Goal: Obtain resource: Download file/media

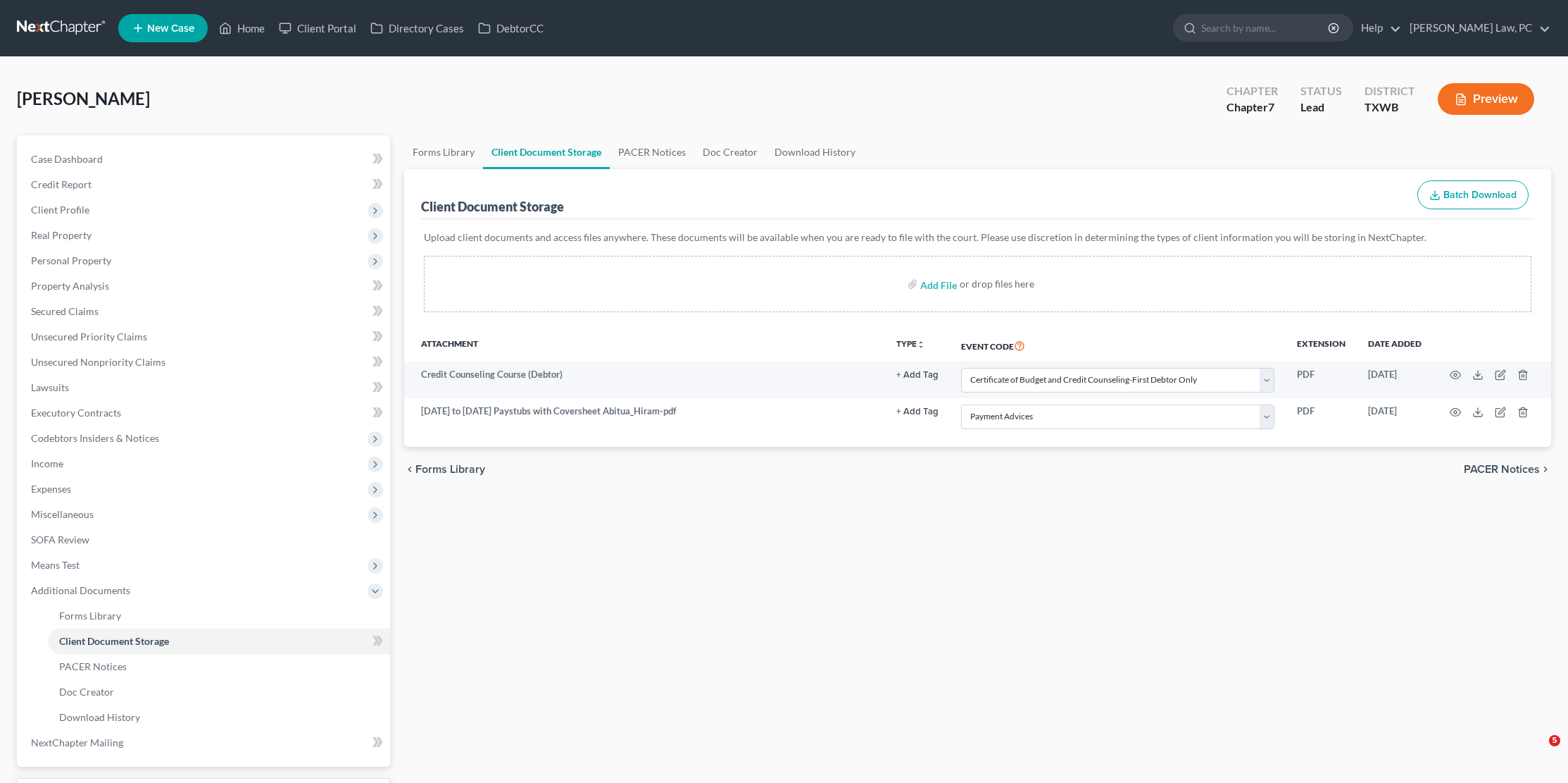
select select "0"
select select "10"
click at [52, 21] on link at bounding box center [61, 28] width 90 height 25
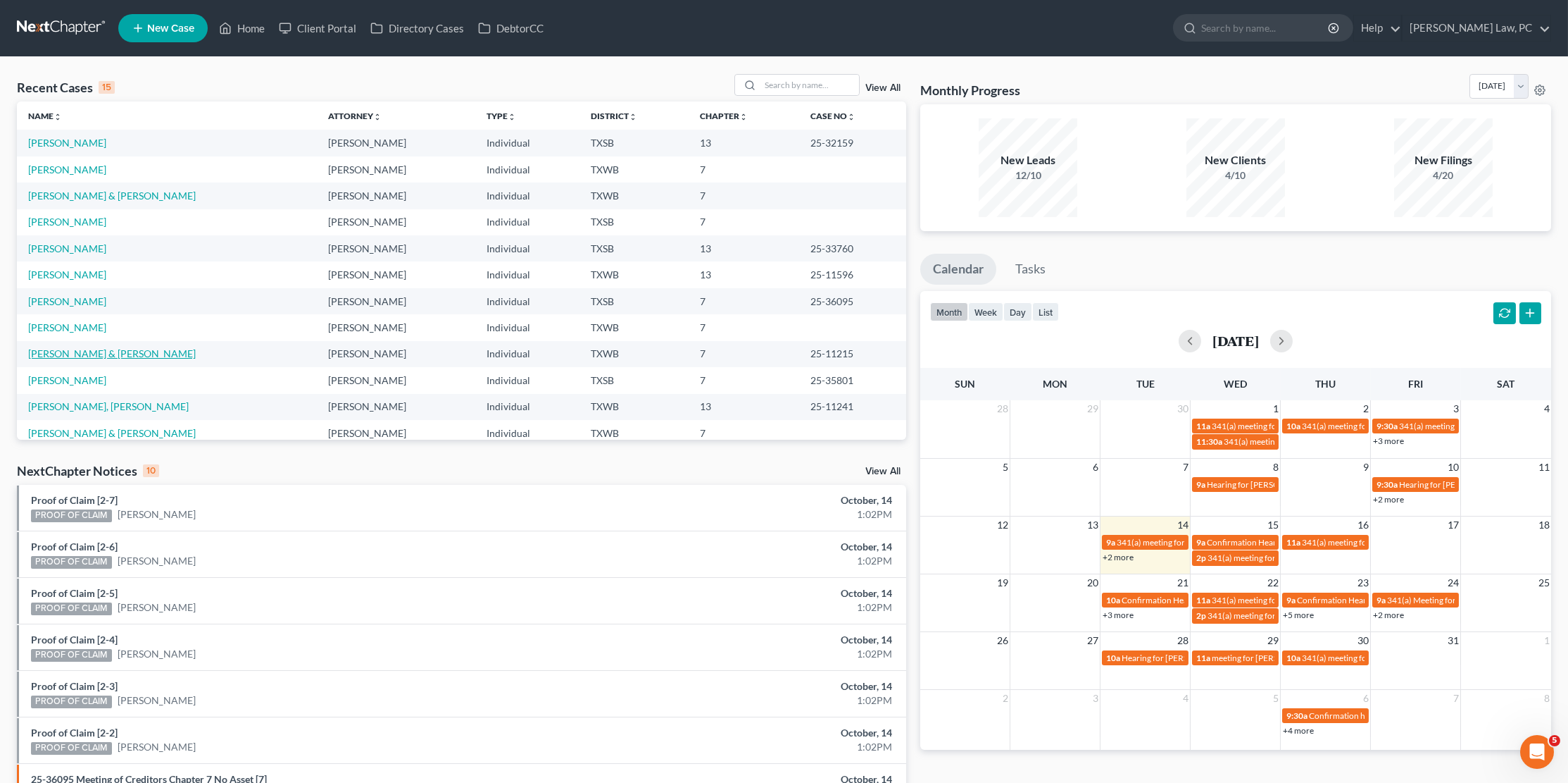
click at [52, 347] on link "[PERSON_NAME] & [PERSON_NAME]" at bounding box center [112, 353] width 168 height 12
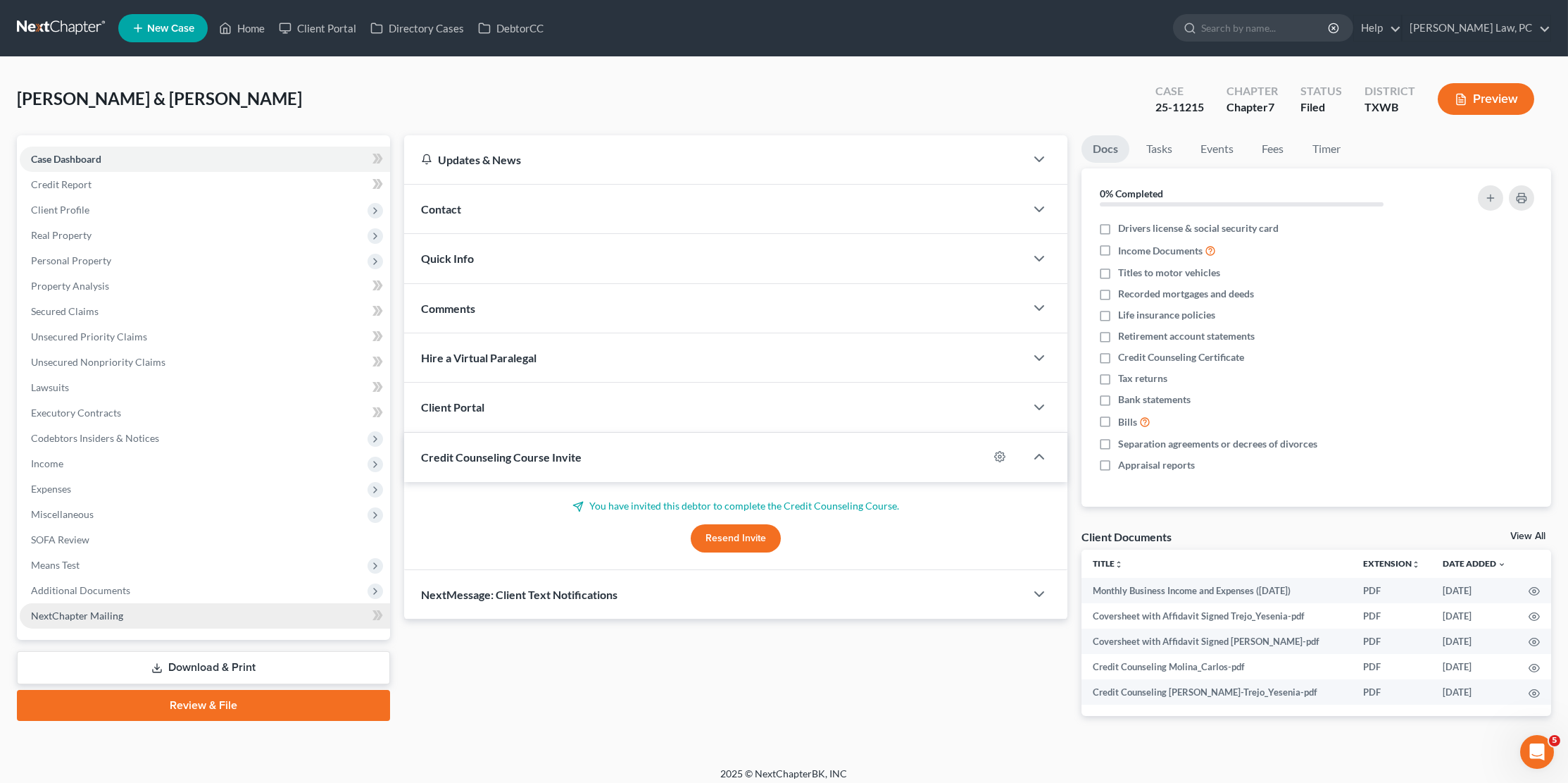
click at [125, 604] on link "NextChapter Mailing" at bounding box center [205, 615] width 370 height 25
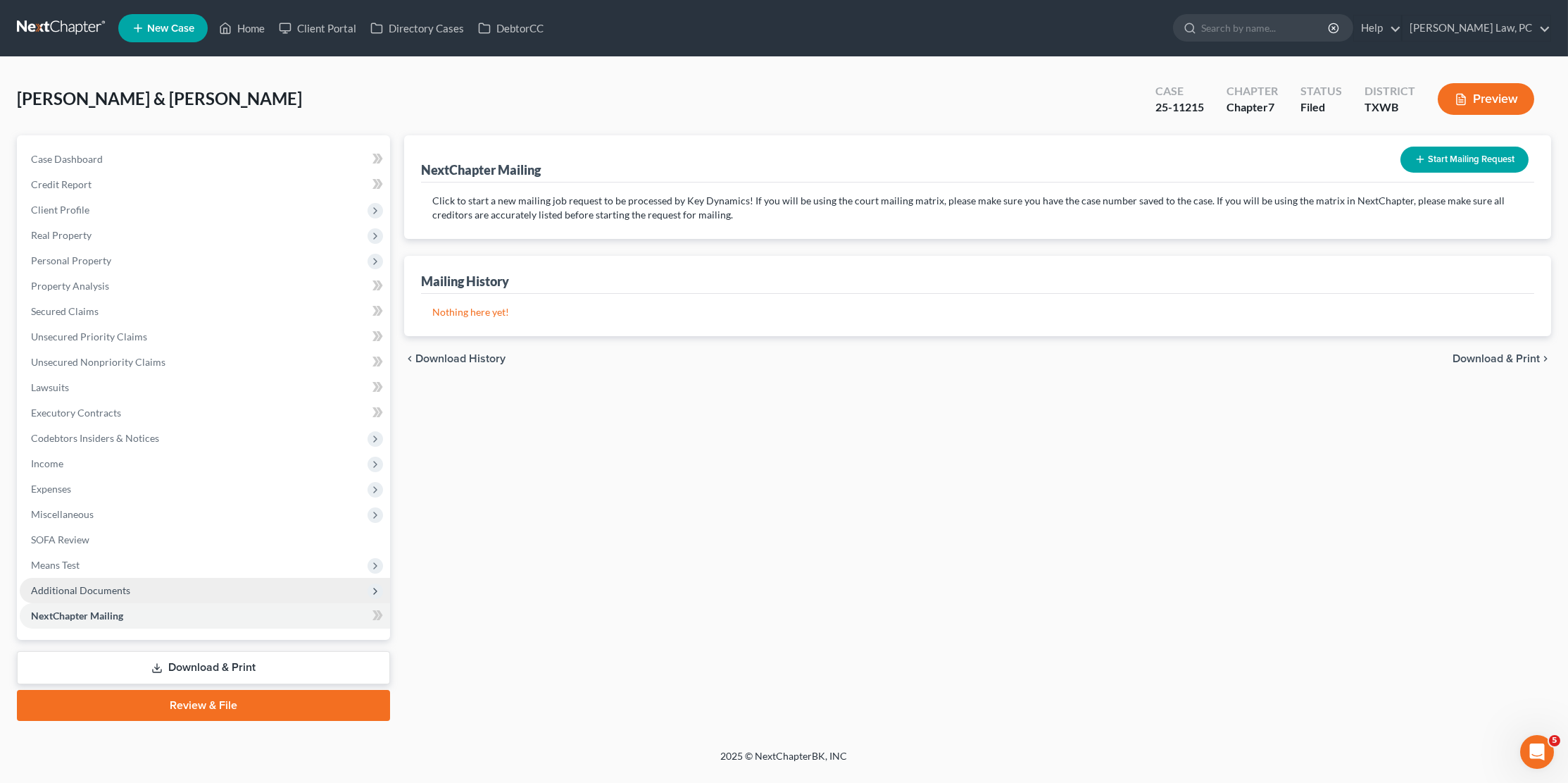
click at [126, 584] on span "Additional Documents" at bounding box center [80, 589] width 100 height 12
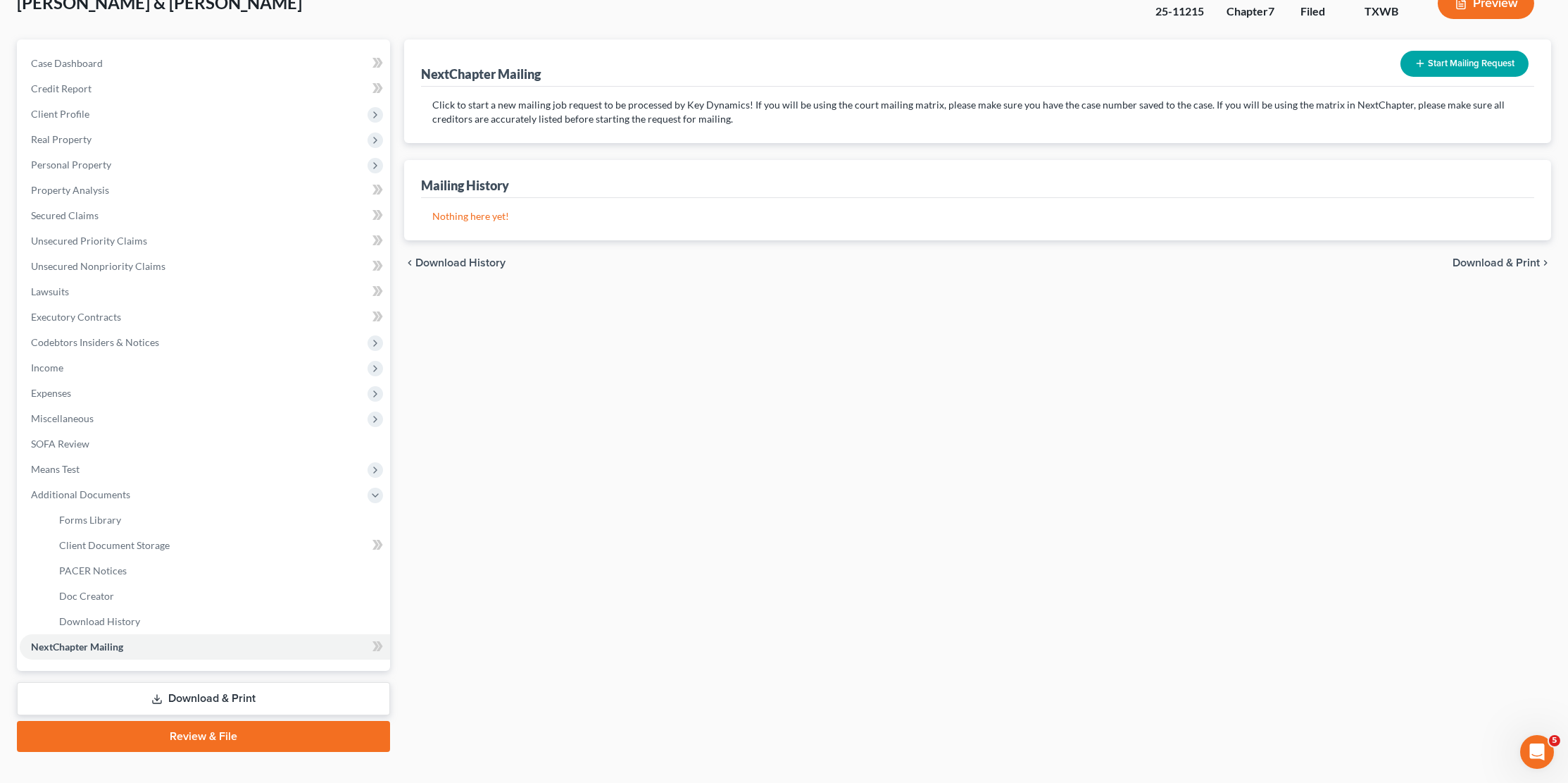
scroll to position [95, 0]
click at [160, 694] on icon at bounding box center [157, 699] width 11 height 11
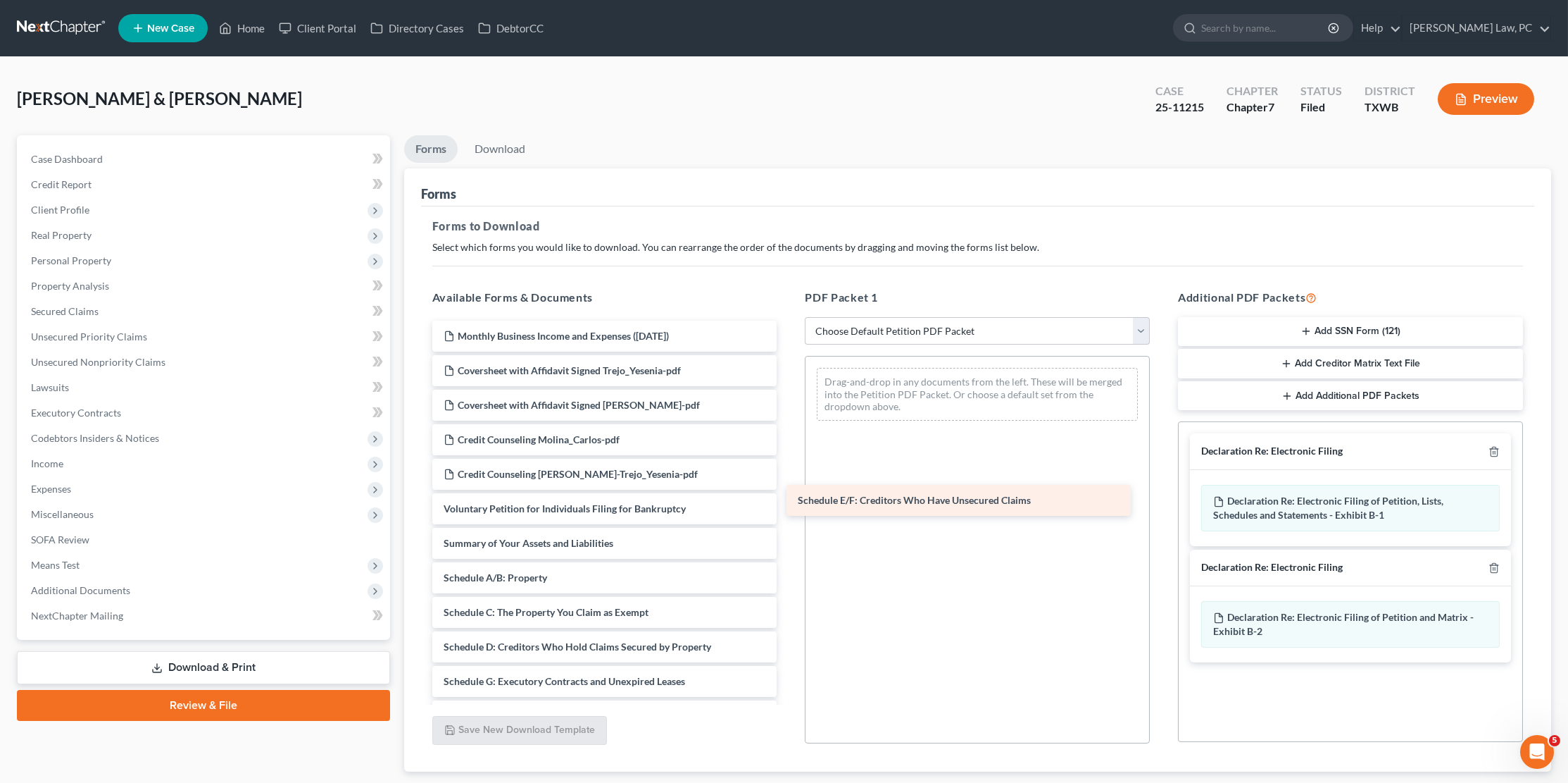
drag, startPoint x: 490, startPoint y: 659, endPoint x: 844, endPoint y: 490, distance: 392.3
click at [788, 490] on div "Schedule E/F: Creditors Who Have Unsecured Claims Monthly Business Income and E…" at bounding box center [604, 712] width 368 height 784
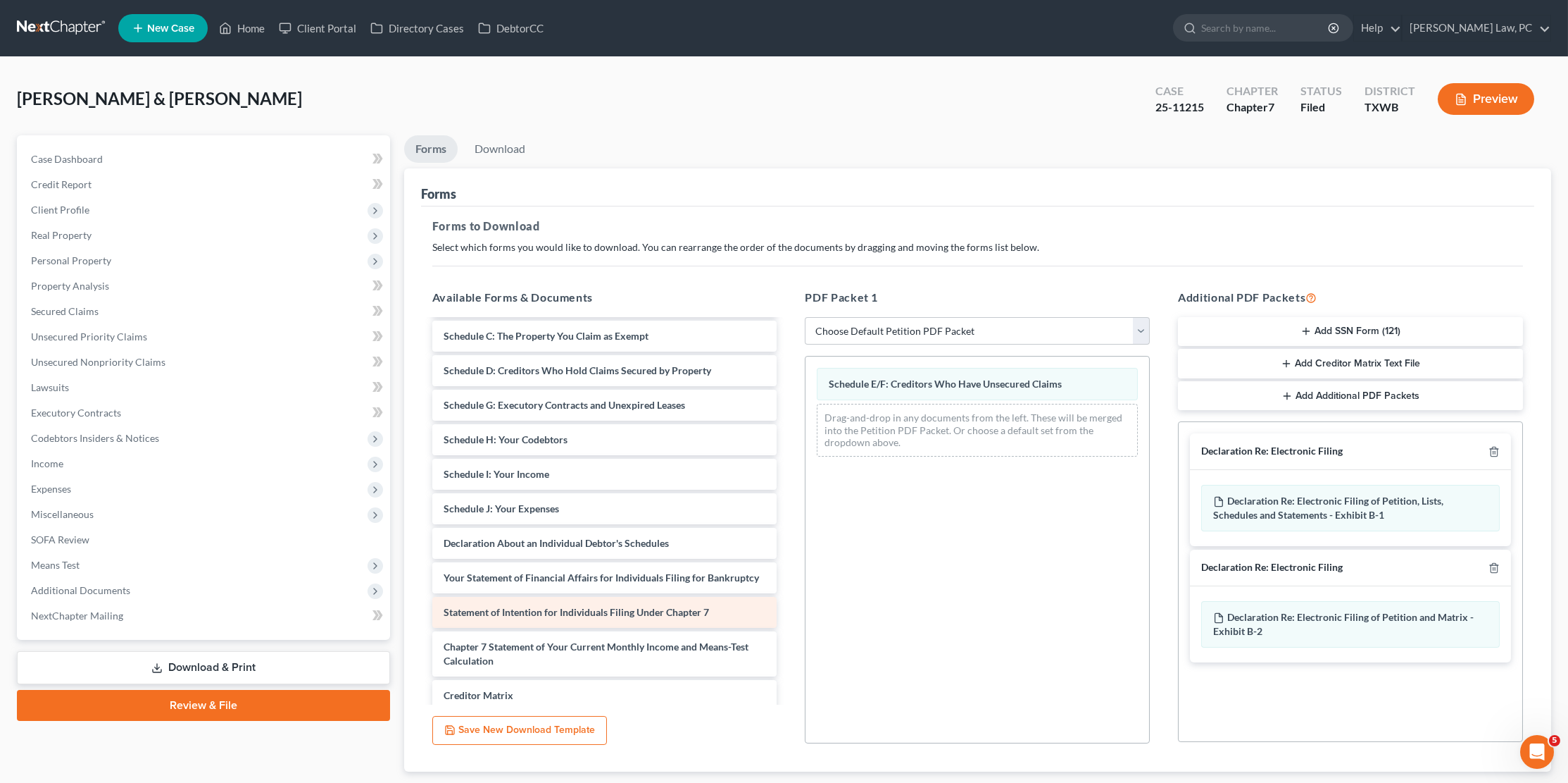
scroll to position [285, 0]
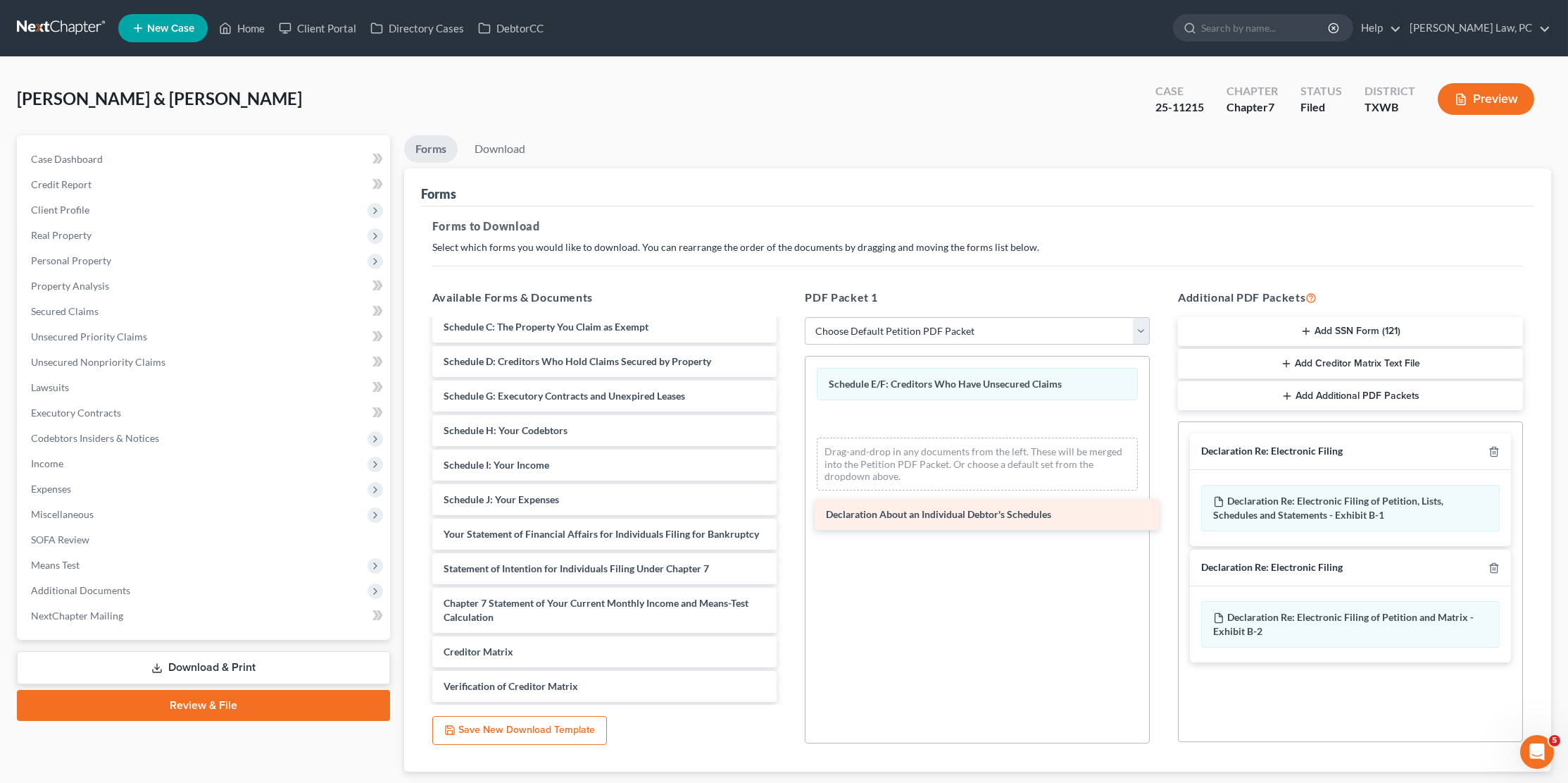
drag, startPoint x: 509, startPoint y: 518, endPoint x: 891, endPoint y: 510, distance: 382.1
click at [788, 511] on div "Declaration About an Individual Debtor's Schedules Monthly Business Income and …" at bounding box center [604, 410] width 368 height 749
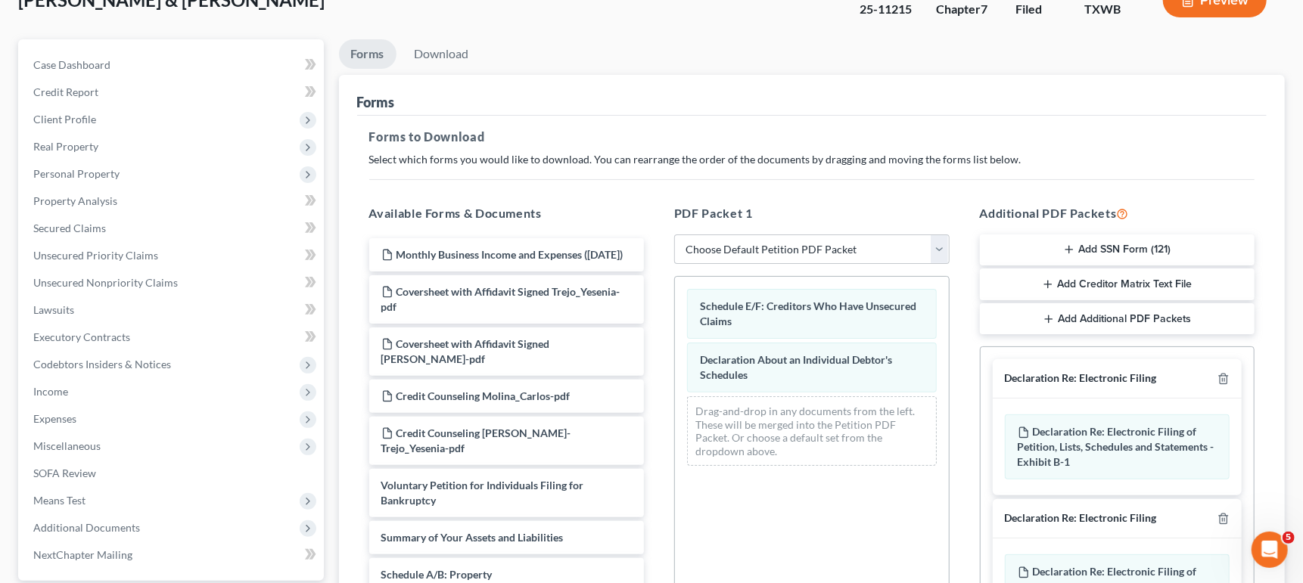
scroll to position [109, 0]
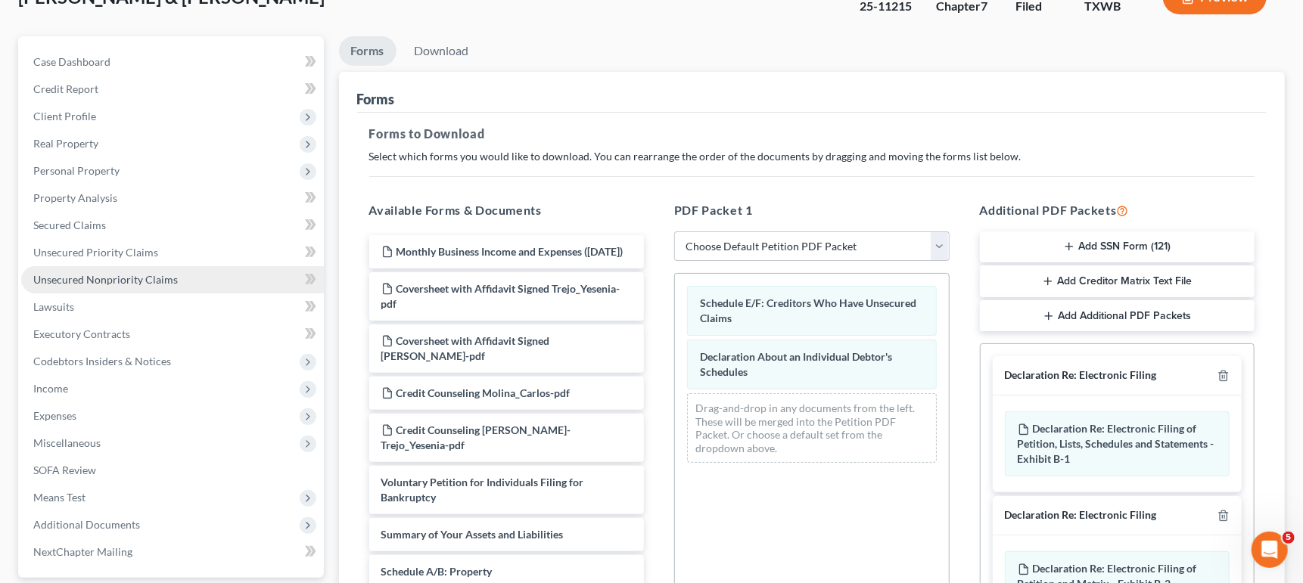
click at [111, 273] on span "Unsecured Nonpriority Claims" at bounding box center [105, 279] width 145 height 13
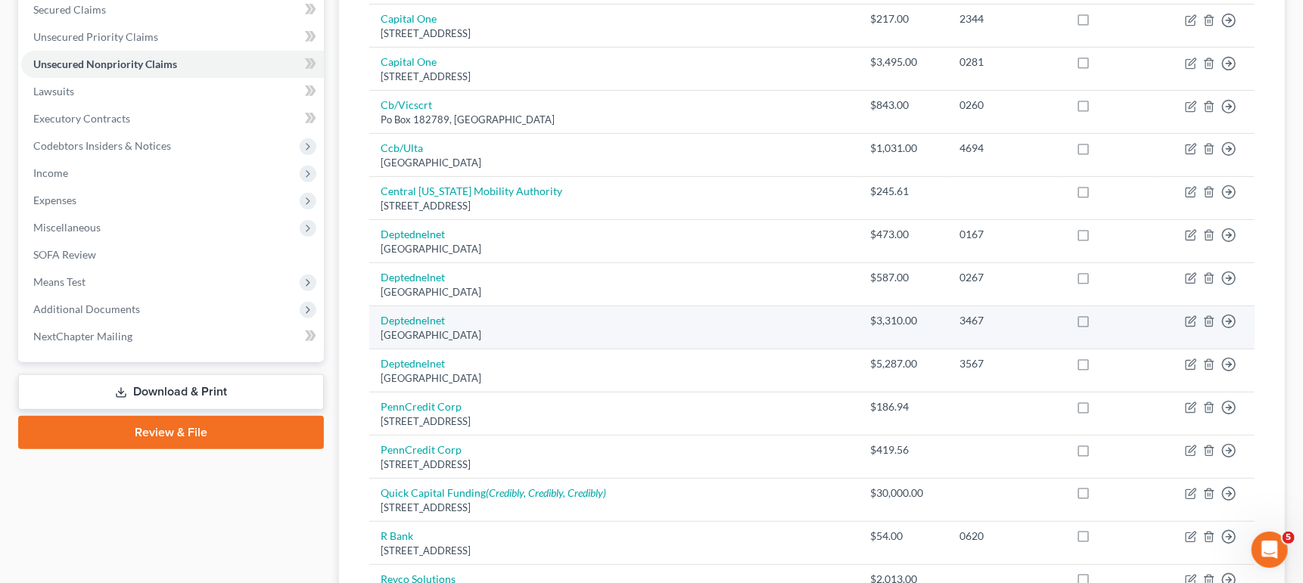
scroll to position [396, 0]
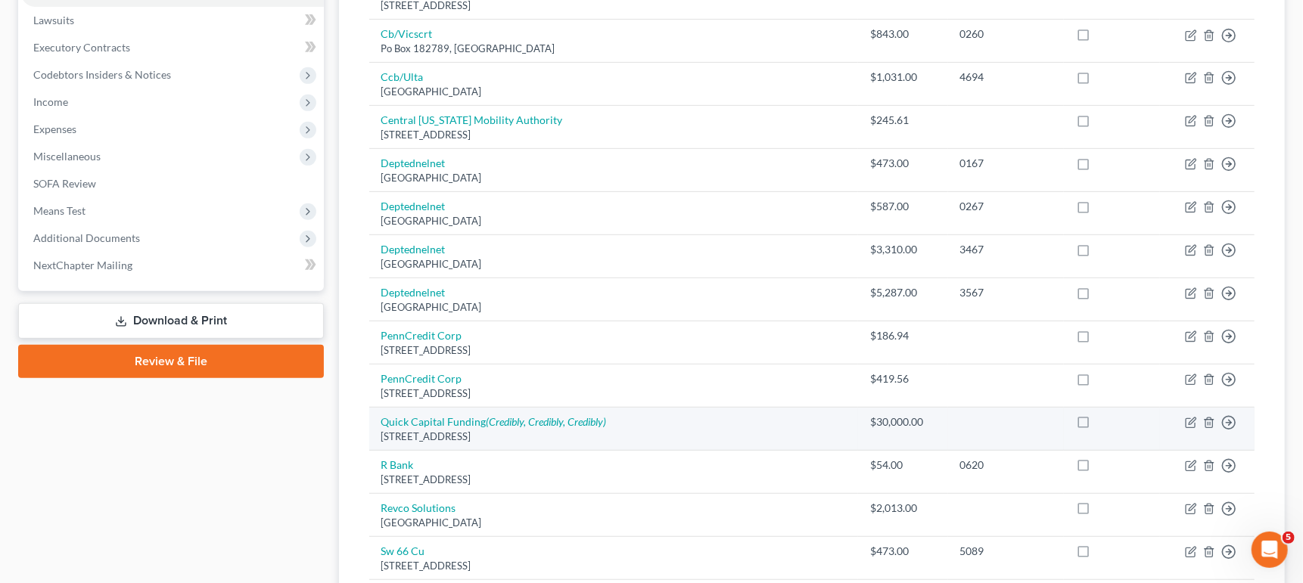
click at [1097, 426] on label at bounding box center [1097, 426] width 0 height 0
click at [1103, 415] on input "checkbox" at bounding box center [1108, 420] width 10 height 10
checkbox input "true"
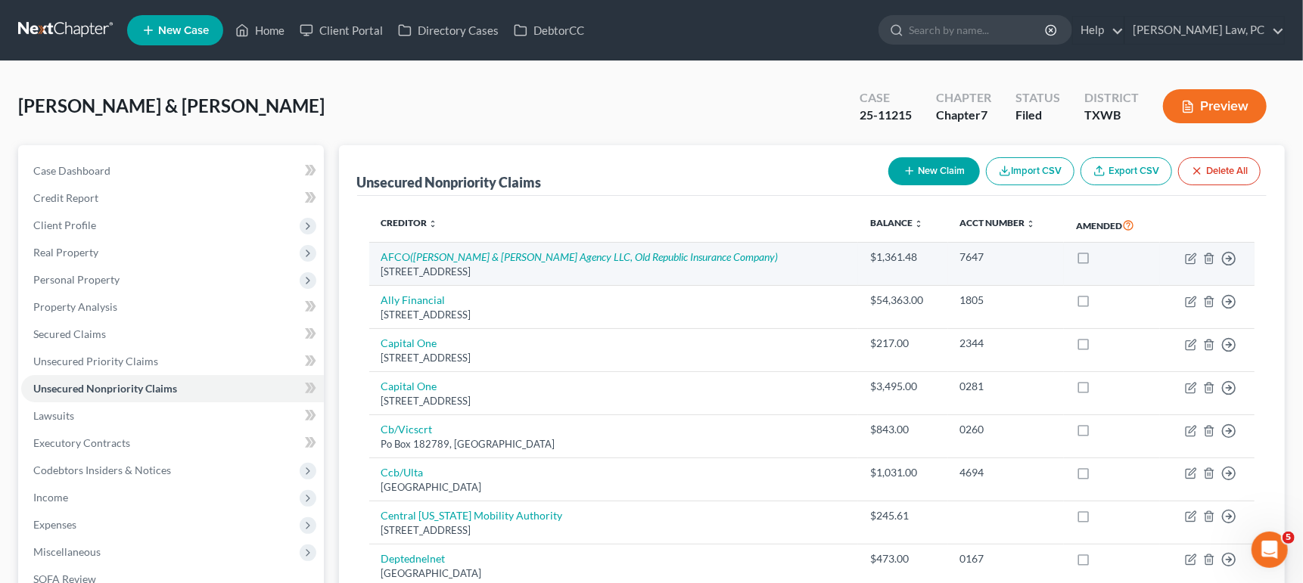
scroll to position [0, 0]
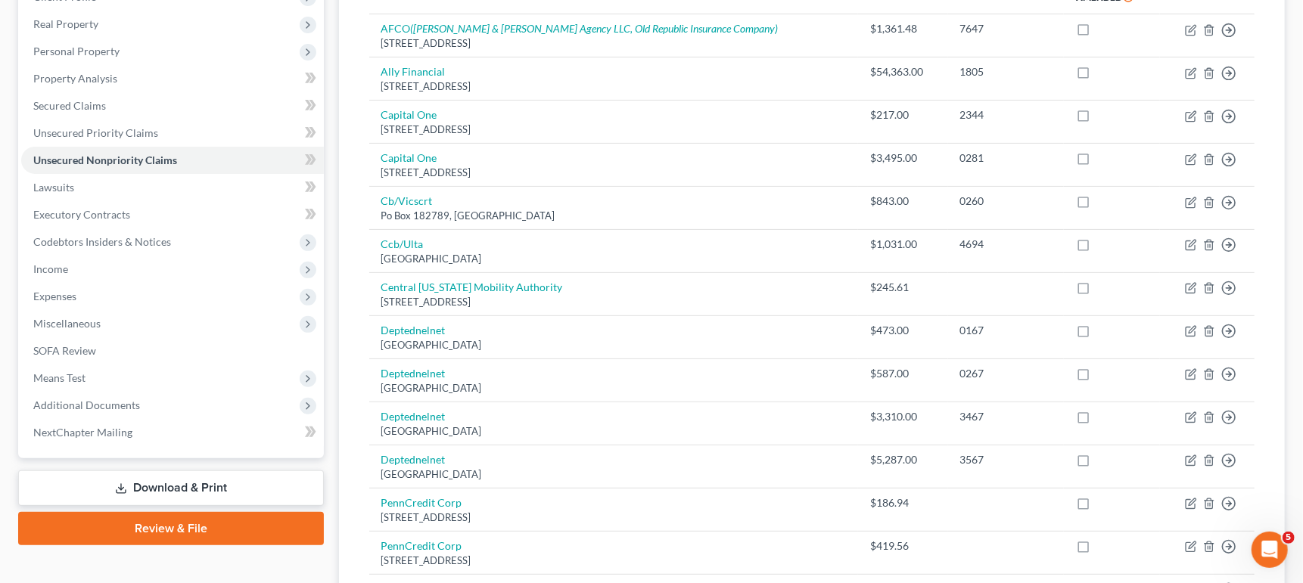
click at [201, 471] on link "Download & Print" at bounding box center [171, 489] width 306 height 36
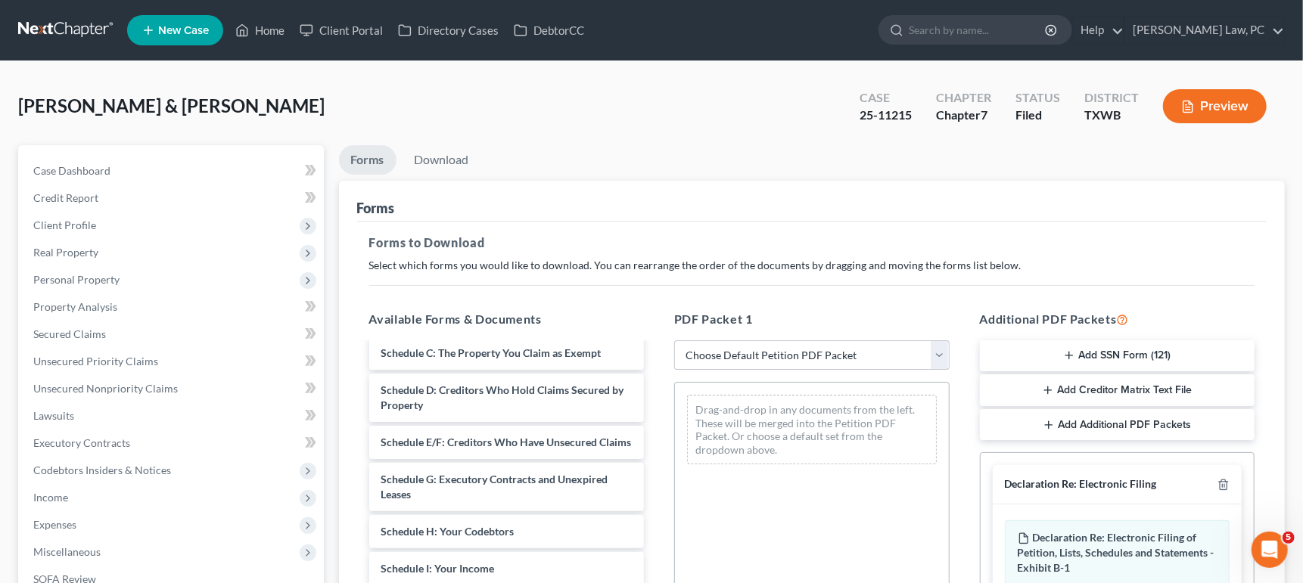
scroll to position [369, 0]
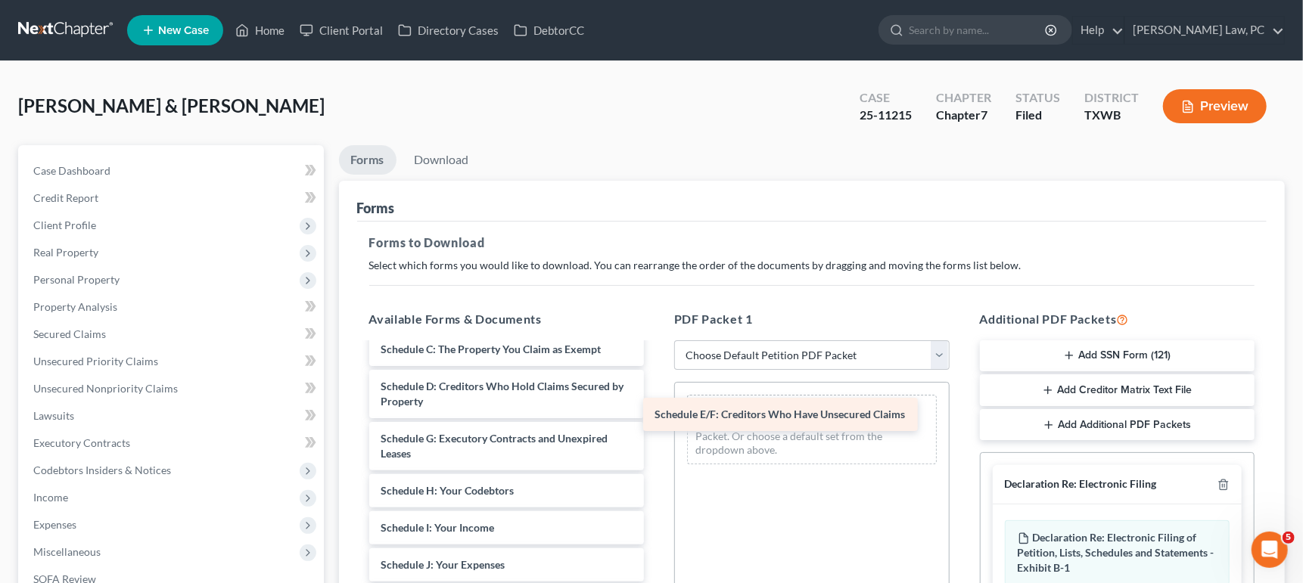
drag, startPoint x: 440, startPoint y: 415, endPoint x: 714, endPoint y: 408, distance: 274.0
click at [657, 408] on div "Schedule E/F: Creditors Who Have Unsecured Claims Monthly Business Income and E…" at bounding box center [507, 457] width 300 height 963
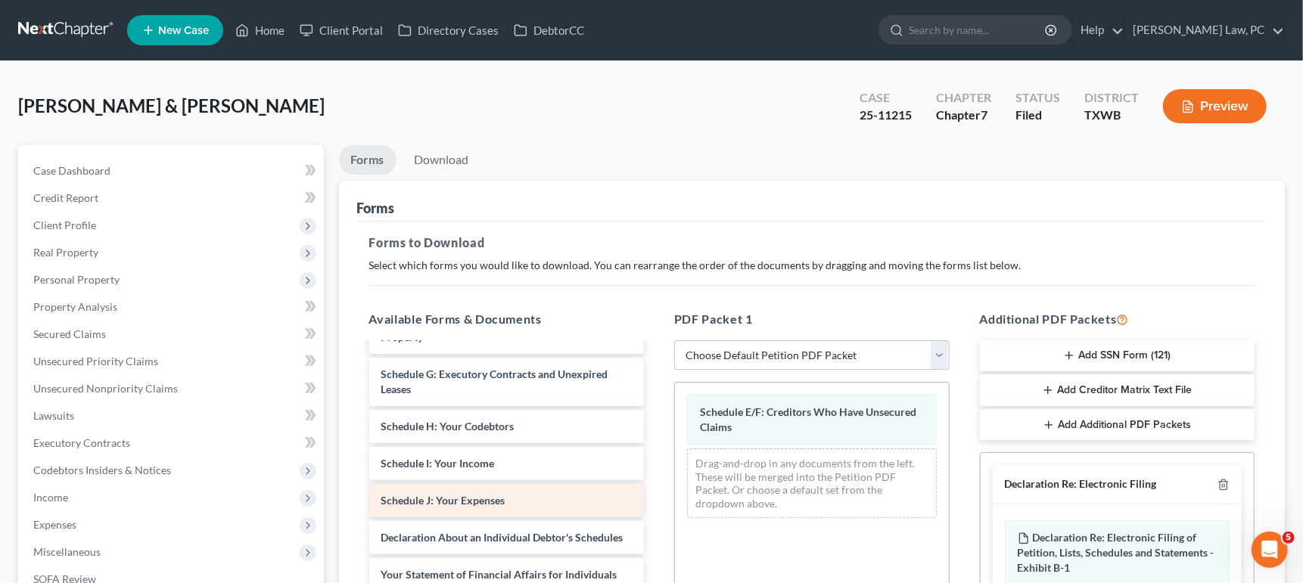
scroll to position [435, 0]
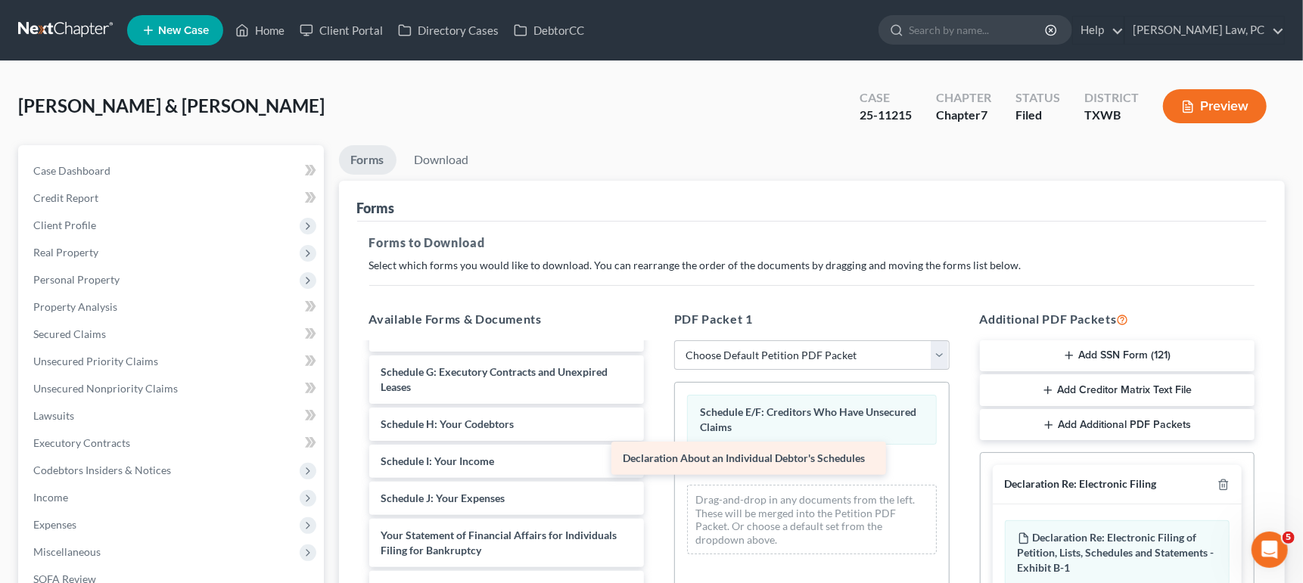
drag, startPoint x: 482, startPoint y: 511, endPoint x: 728, endPoint y: 453, distance: 252.6
click at [657, 453] on div "Declaration About an Individual Debtor's Schedules Monthly Business Income and …" at bounding box center [507, 372] width 300 height 926
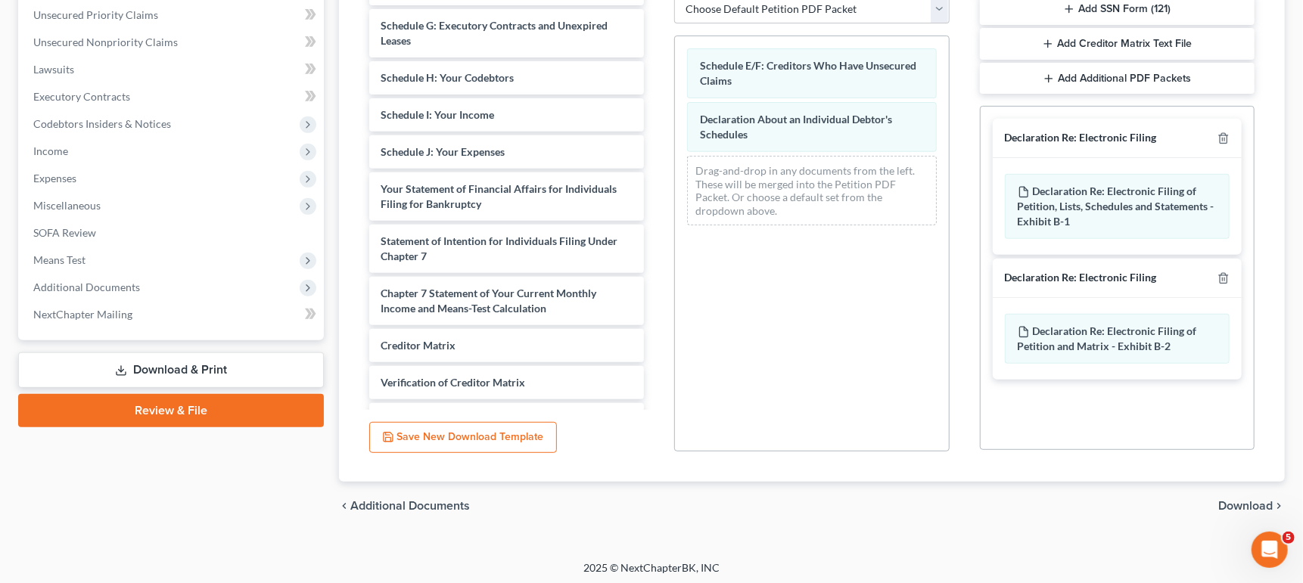
scroll to position [346, 0]
click at [1223, 505] on span "Download" at bounding box center [1245, 507] width 54 height 12
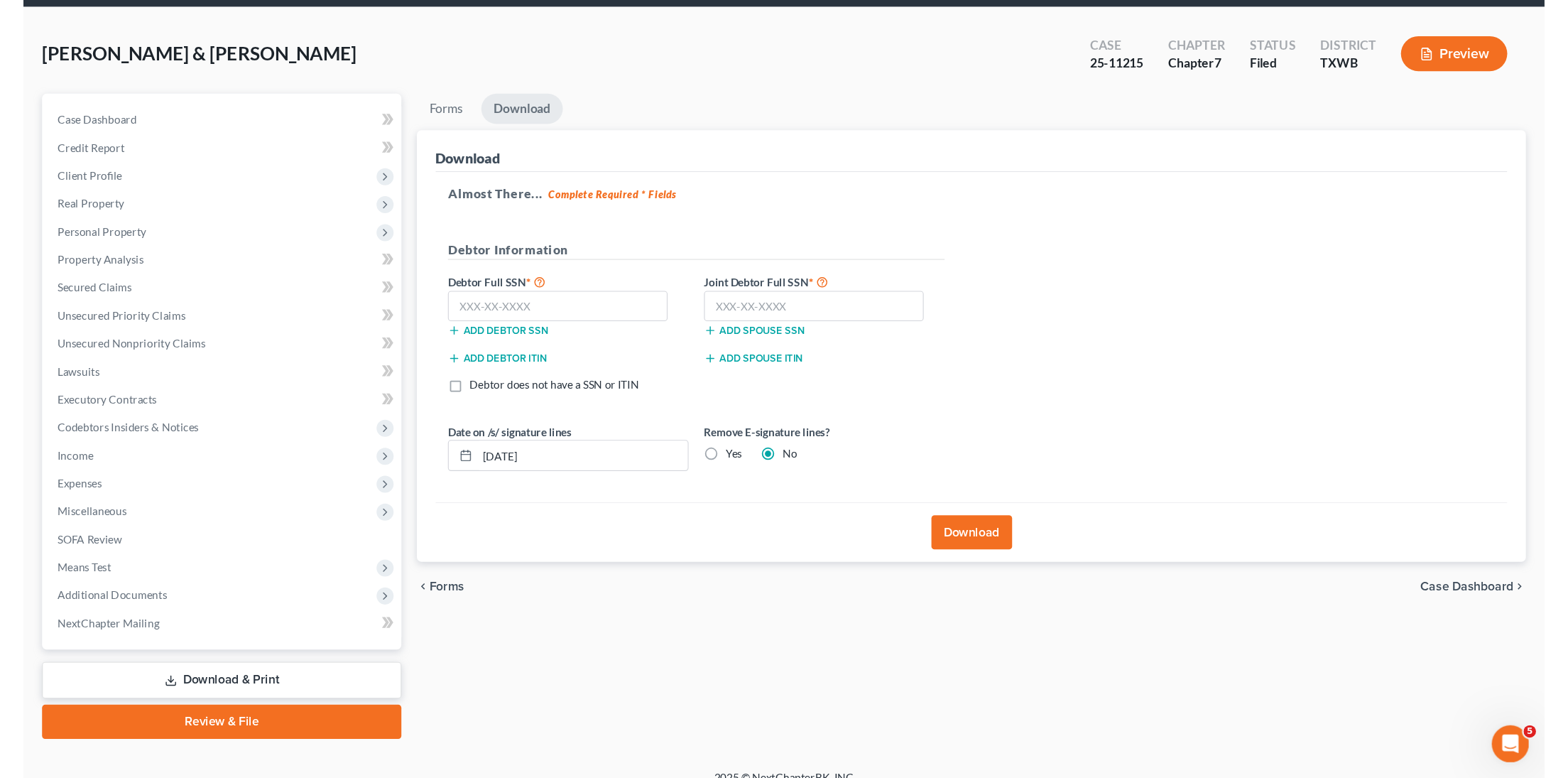
scroll to position [0, 0]
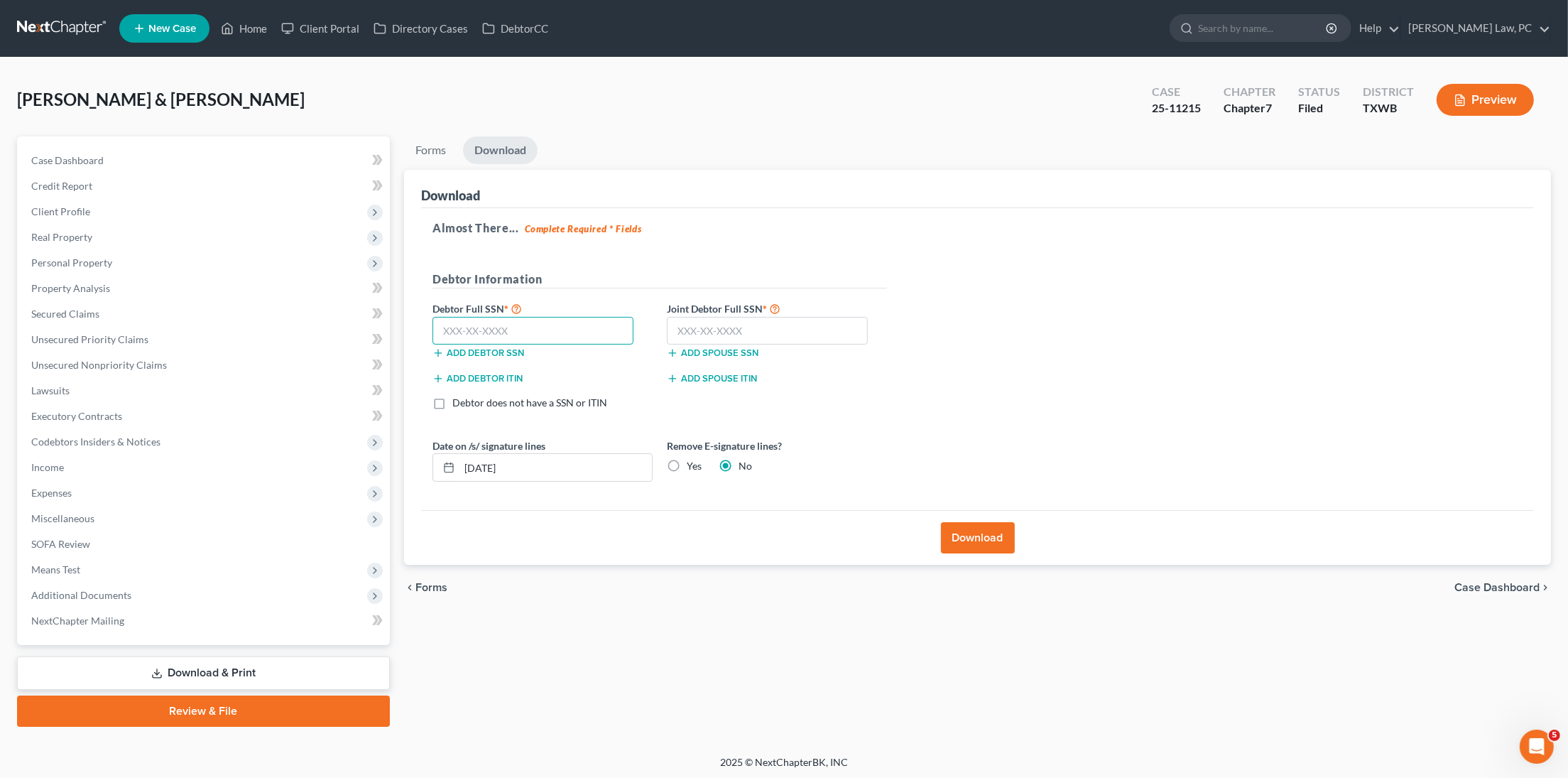
click at [544, 329] on input "text" at bounding box center [533, 330] width 201 height 28
click at [760, 344] on div "Add spouse SSN" at bounding box center [777, 351] width 235 height 14
click at [760, 333] on input "text" at bounding box center [768, 330] width 201 height 28
type input "635-50-5964"
click at [566, 328] on input "text" at bounding box center [533, 330] width 201 height 28
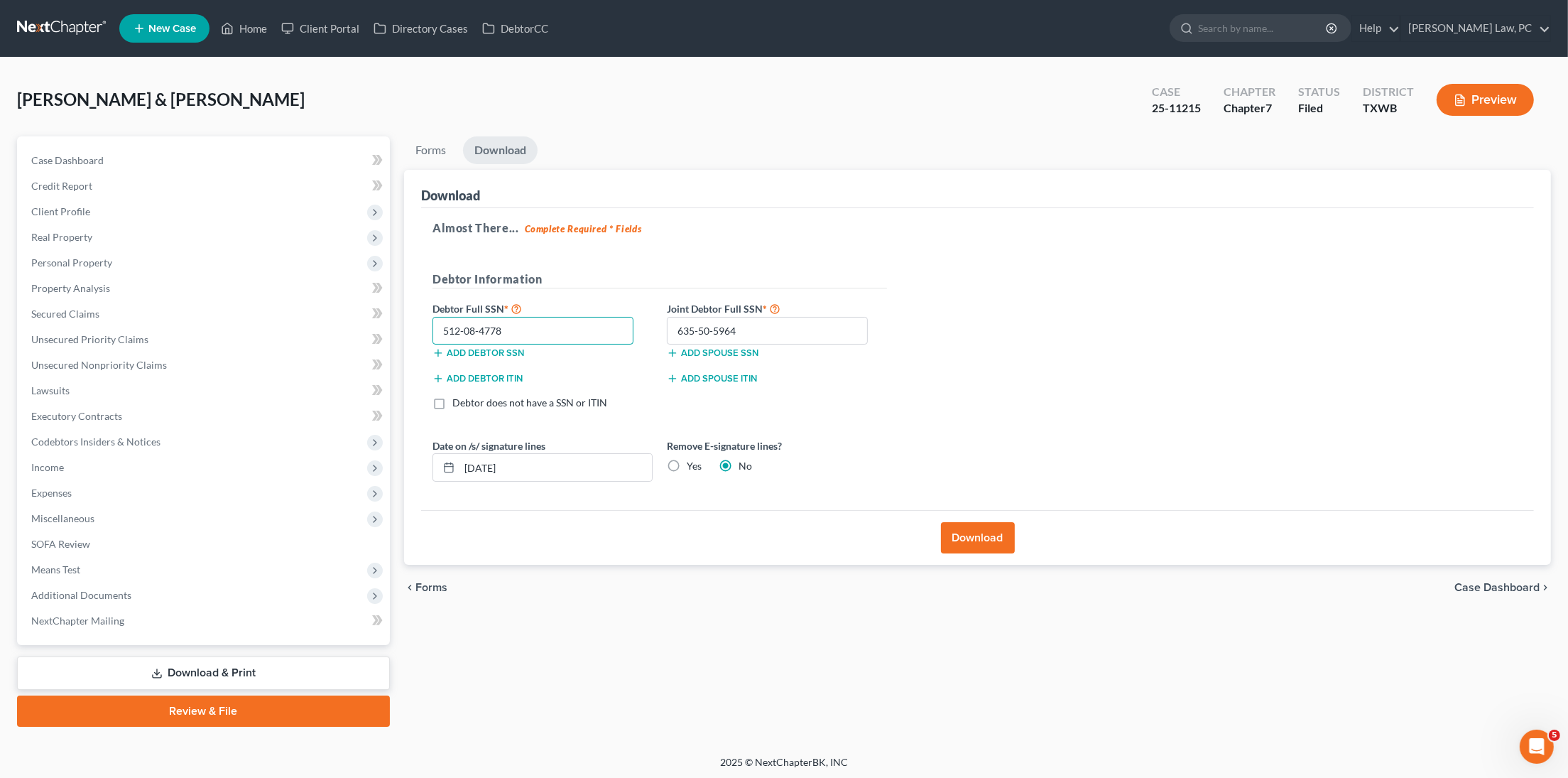
type input "512-08-4778"
click at [965, 536] on button "Download" at bounding box center [978, 537] width 74 height 31
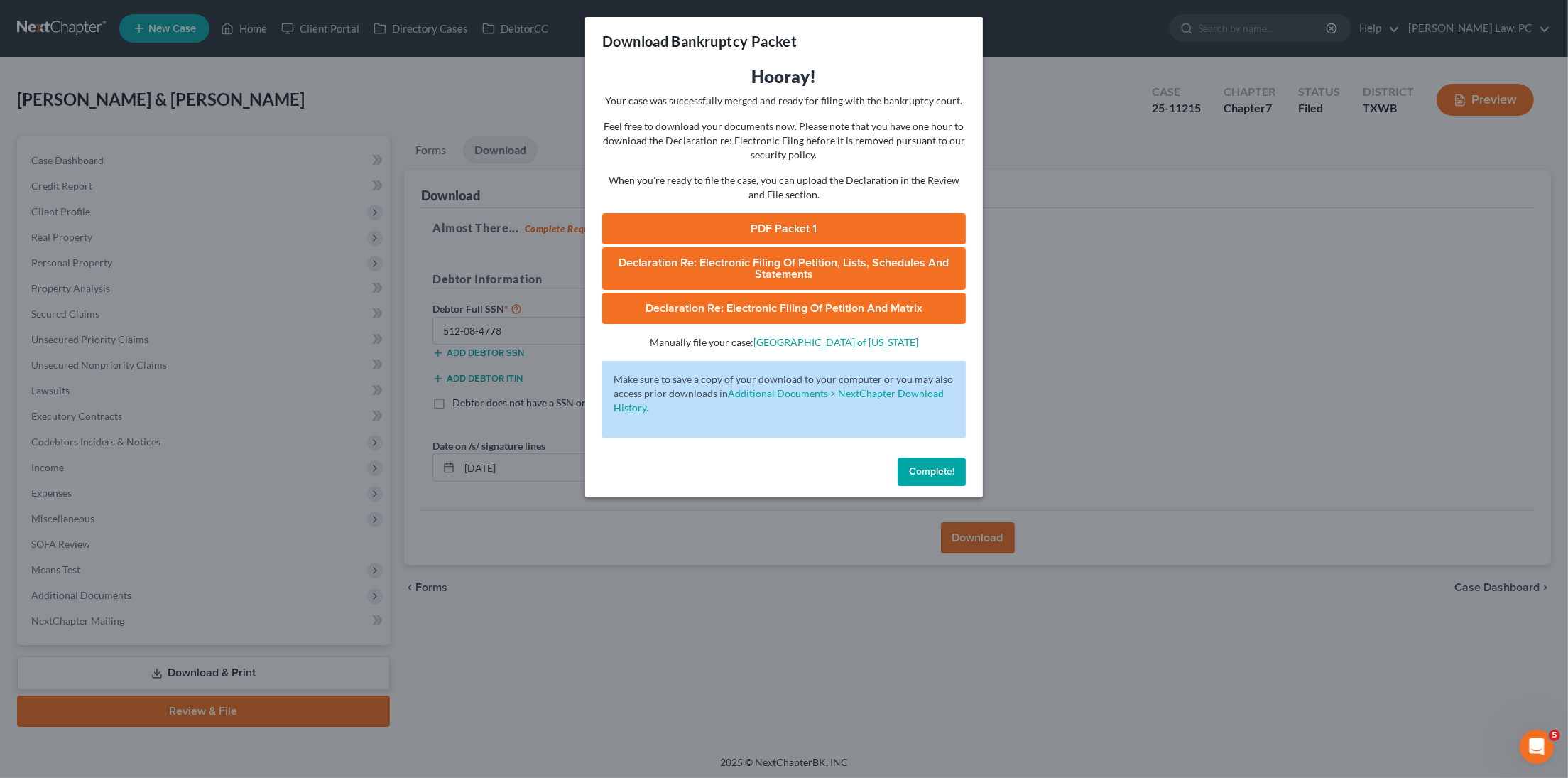
click at [830, 219] on link "PDF Packet 1" at bounding box center [784, 228] width 363 height 31
click at [936, 474] on div "Complete!" at bounding box center [784, 474] width 398 height 45
click at [935, 465] on span "Complete!" at bounding box center [932, 471] width 45 height 12
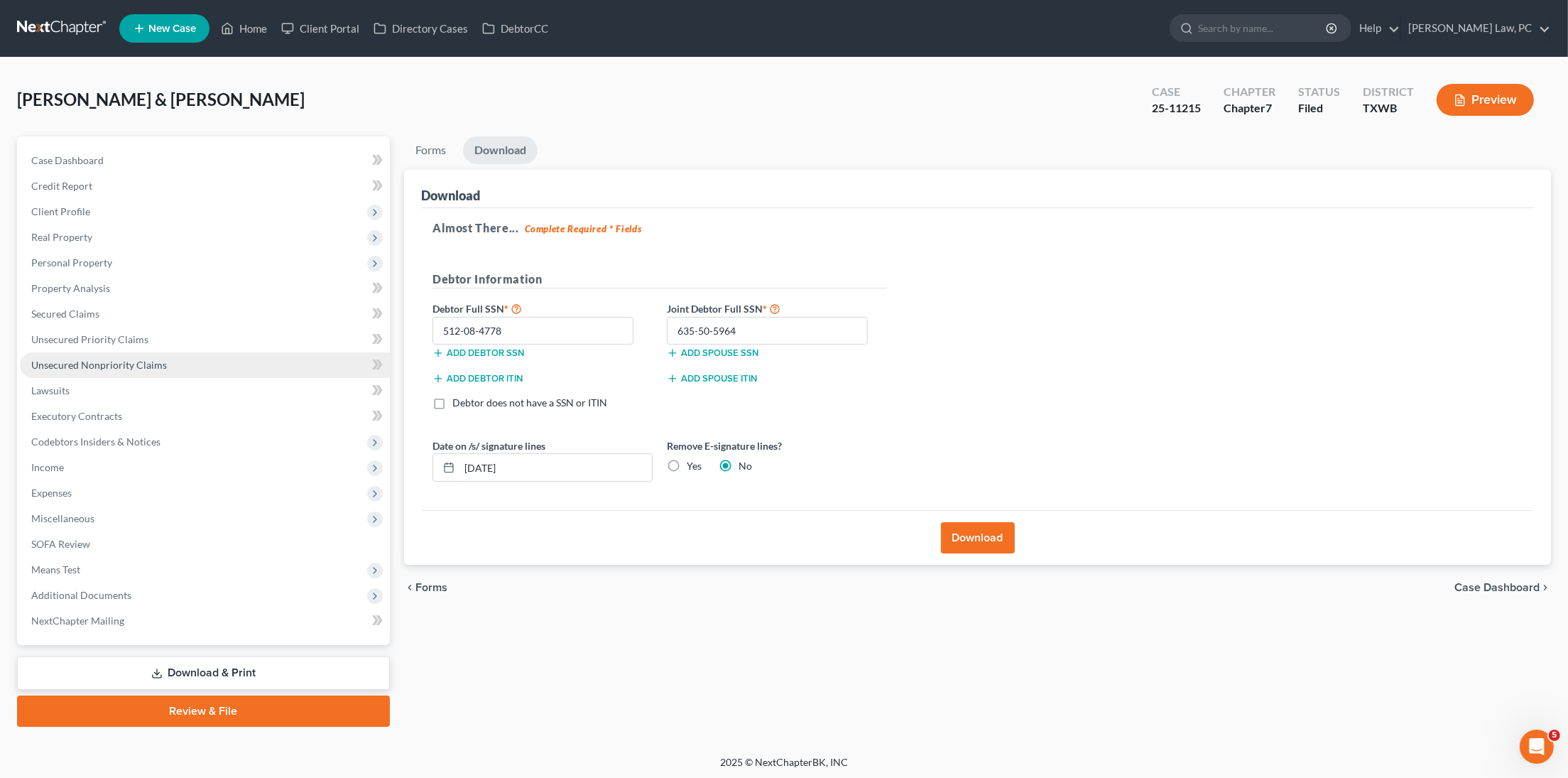
click at [97, 358] on span "Unsecured Nonpriority Claims" at bounding box center [99, 364] width 136 height 12
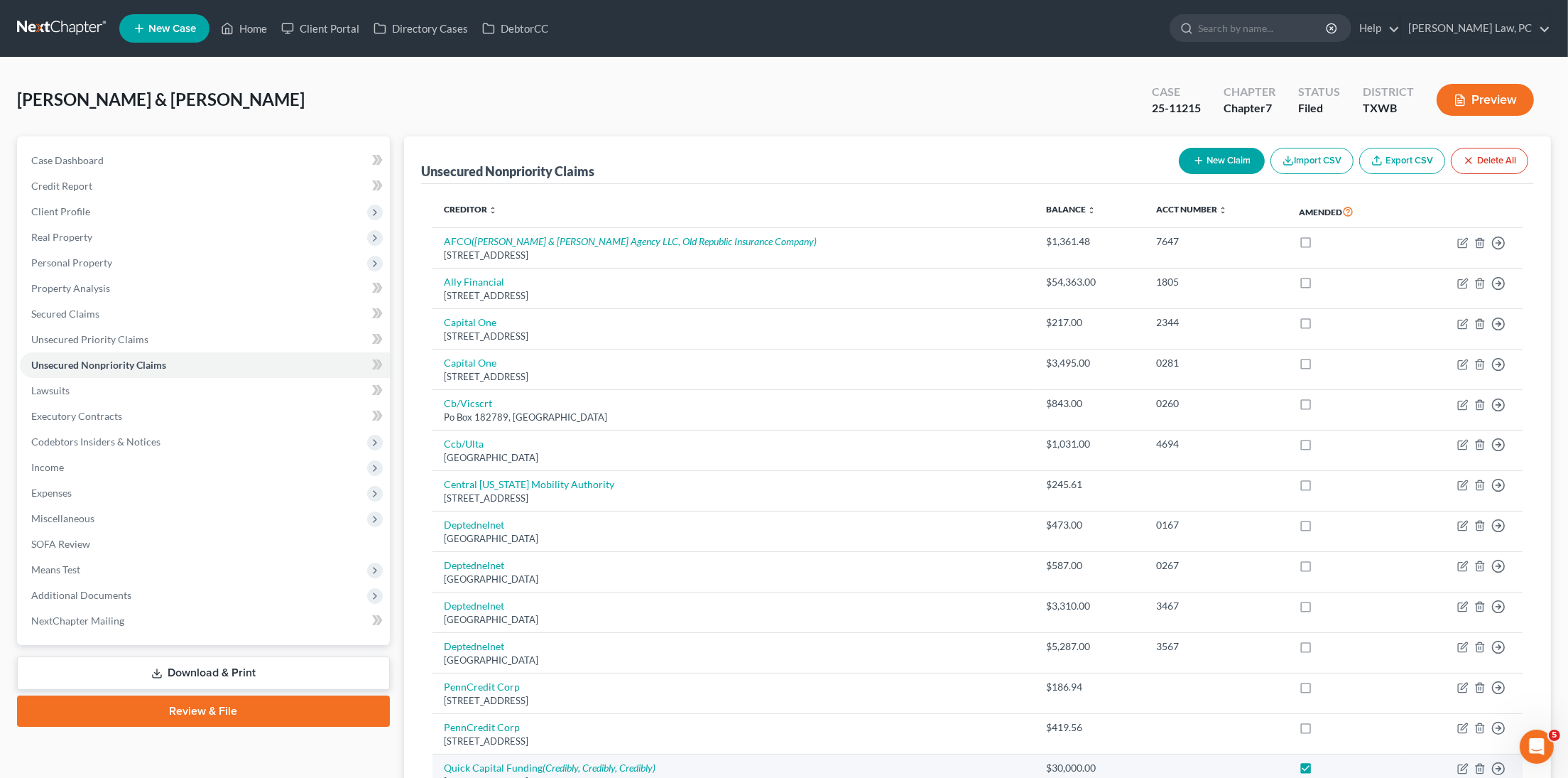
click at [1319, 771] on label at bounding box center [1319, 771] width 0 height 0
click at [1325, 760] on input "checkbox" at bounding box center [1330, 765] width 9 height 9
checkbox input "false"
click at [1493, 100] on button "Preview" at bounding box center [1485, 99] width 98 height 32
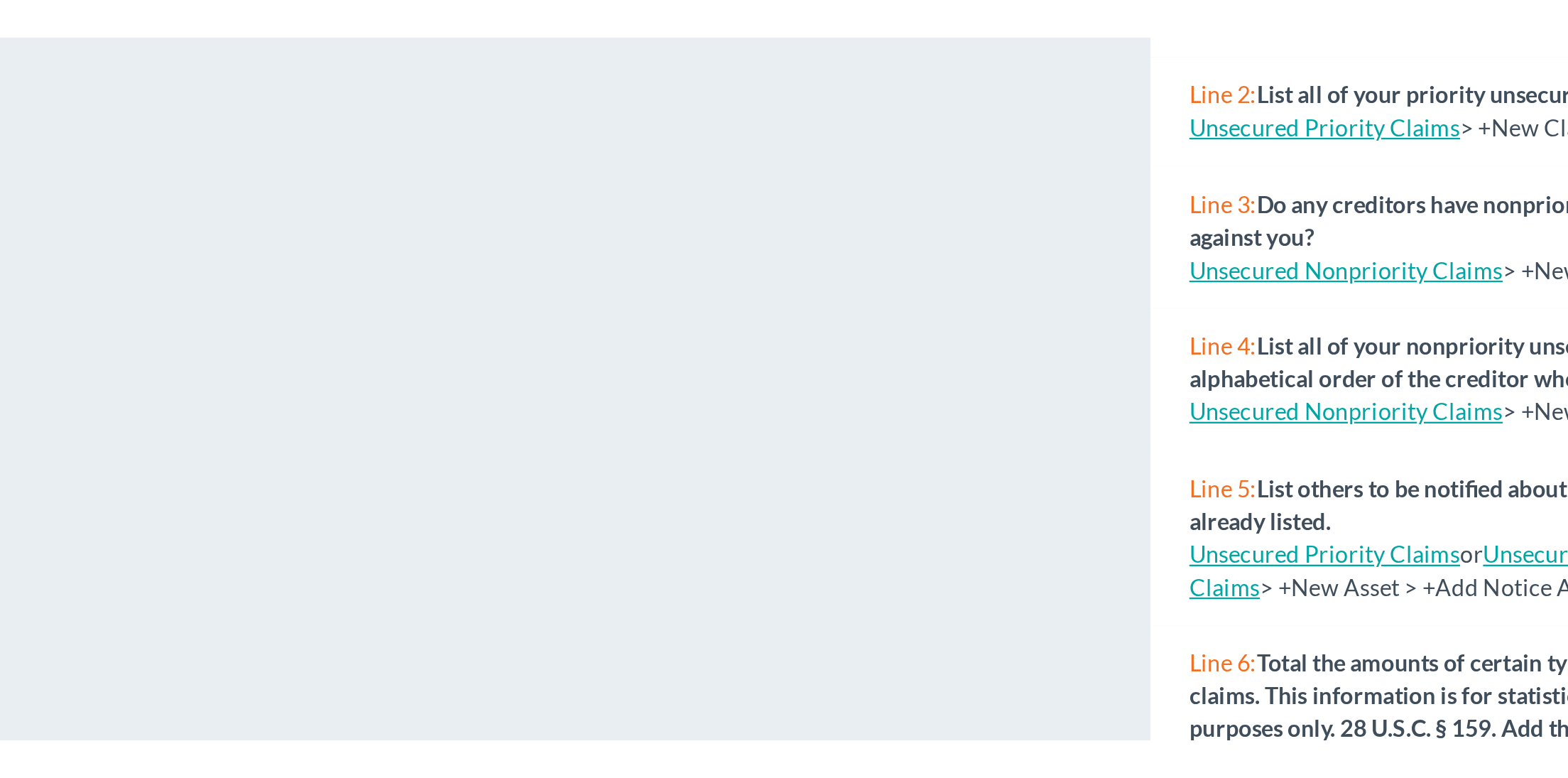
scroll to position [75, 0]
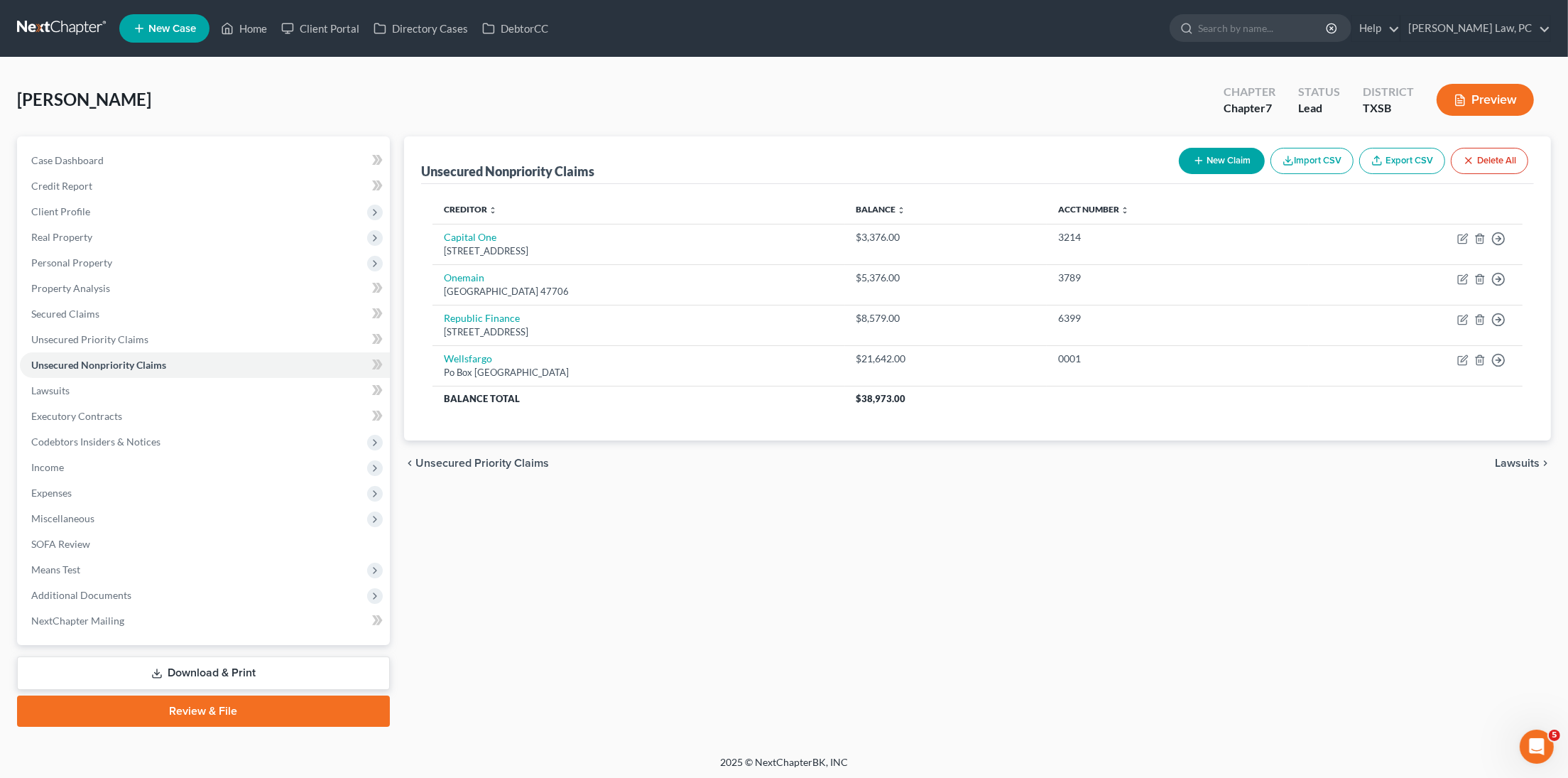
click at [86, 22] on link at bounding box center [62, 28] width 91 height 25
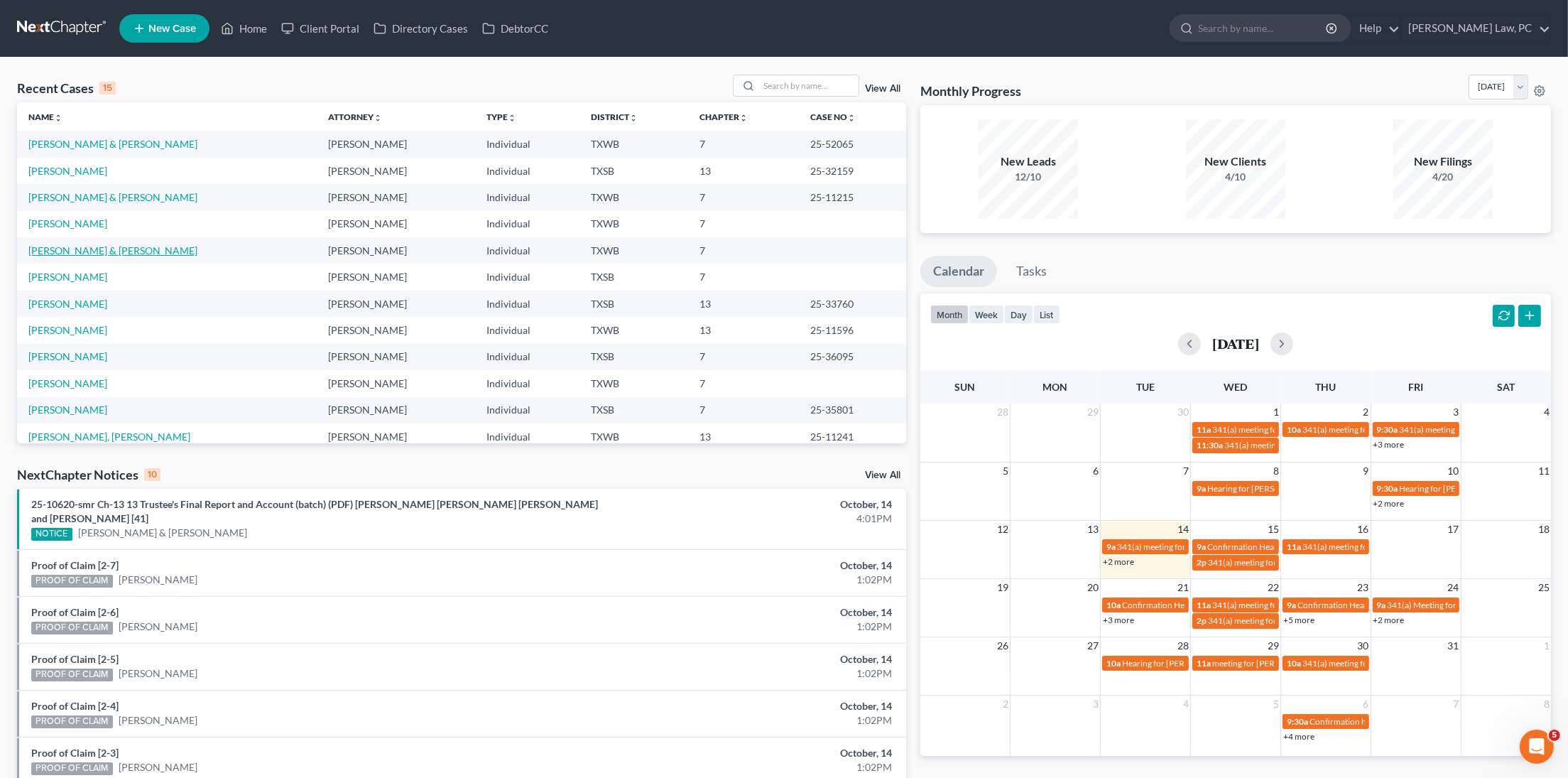
click at [83, 244] on link "[PERSON_NAME] & [PERSON_NAME]" at bounding box center [113, 250] width 169 height 12
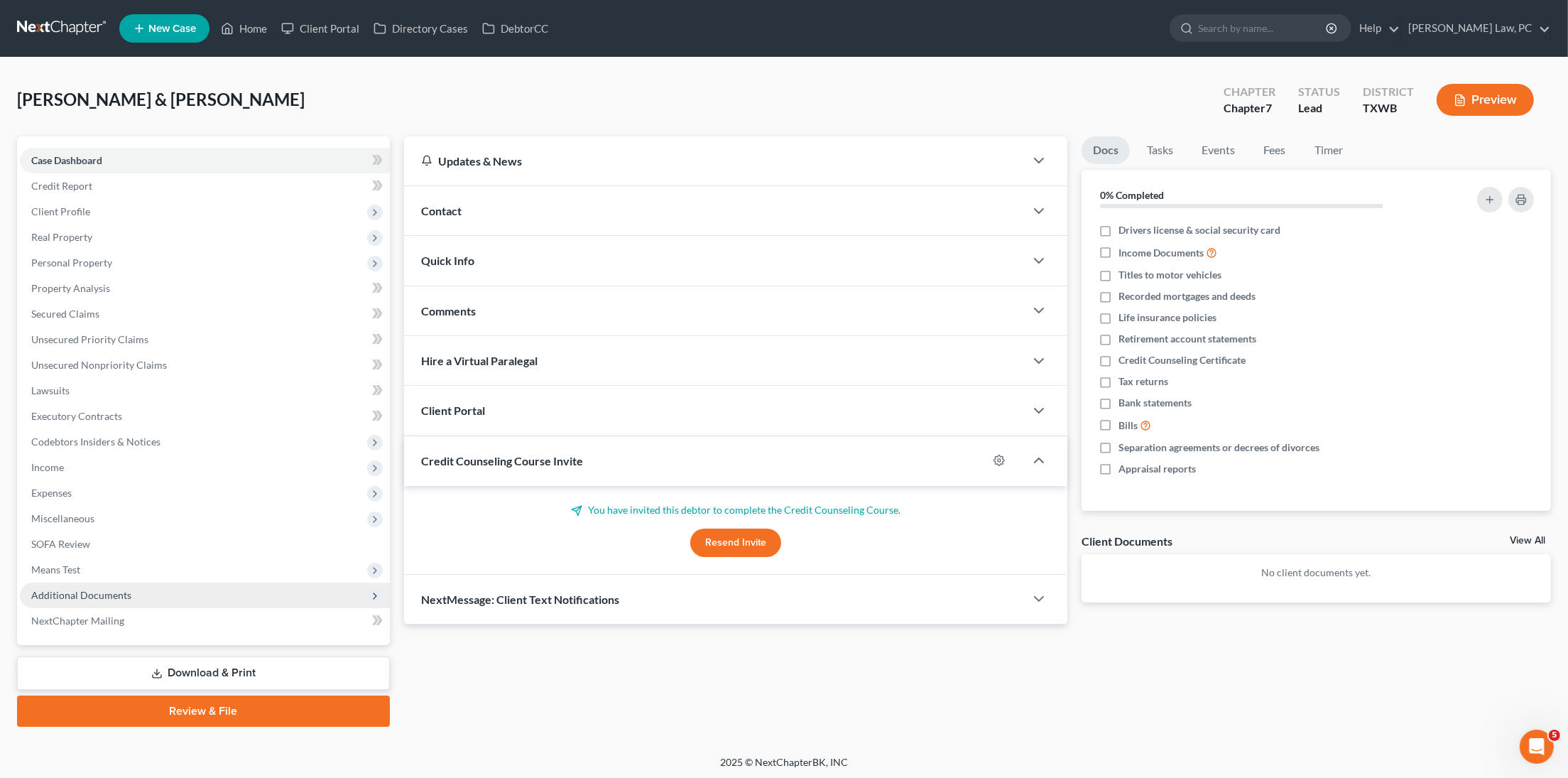
click at [98, 588] on span "Additional Documents" at bounding box center [81, 594] width 100 height 12
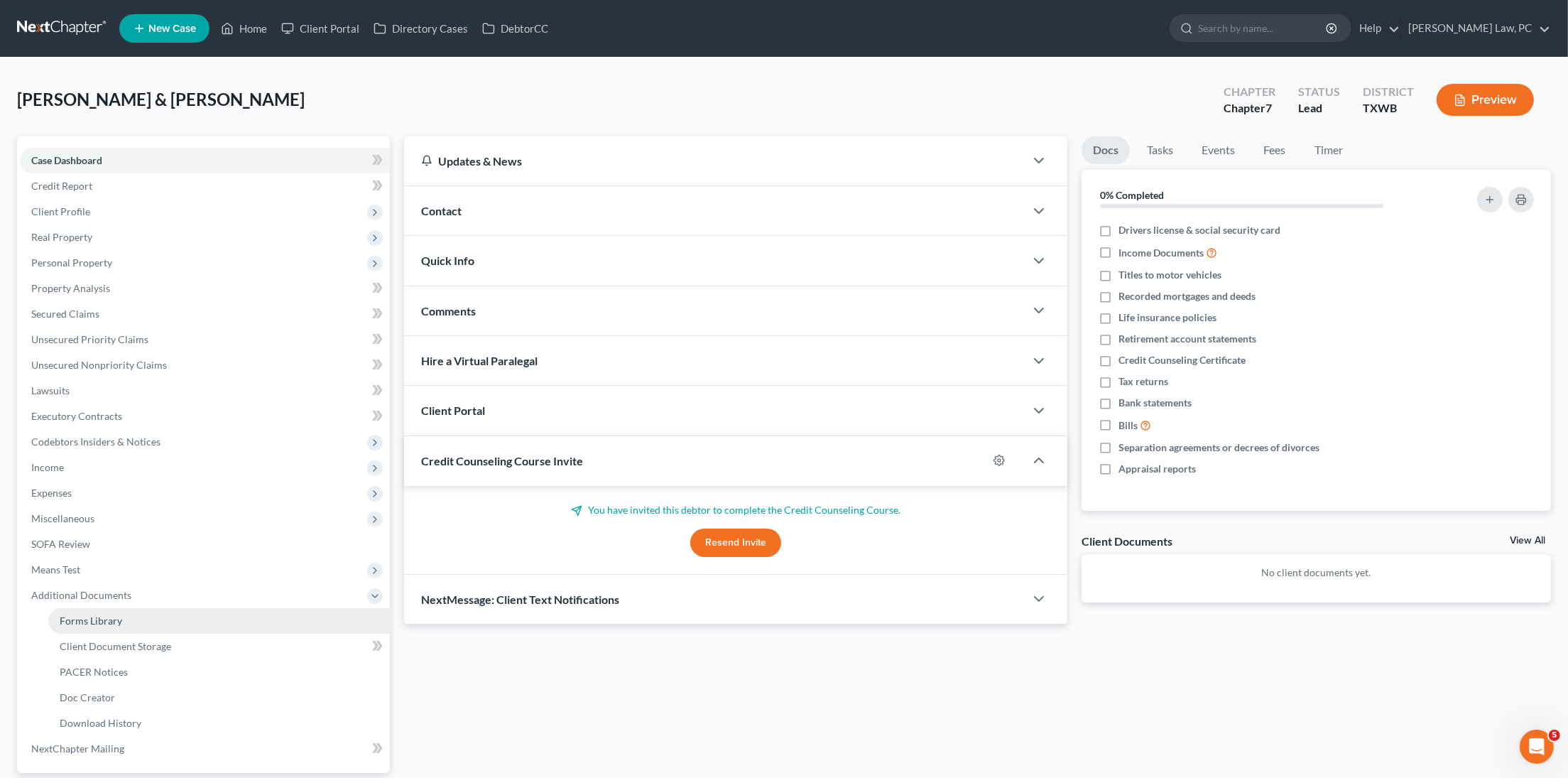
click at [105, 615] on span "Forms Library" at bounding box center [91, 620] width 63 height 12
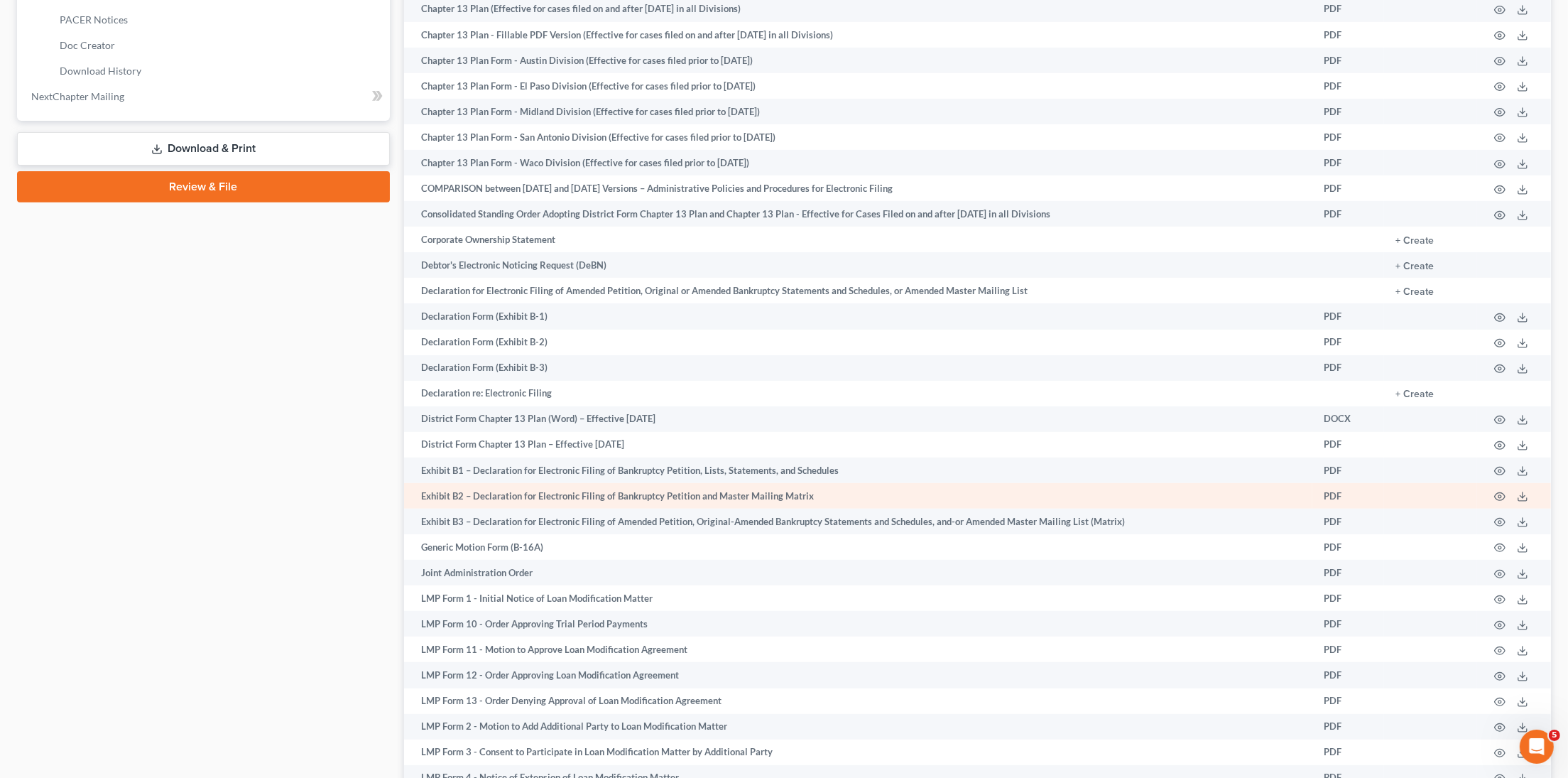
scroll to position [687, 0]
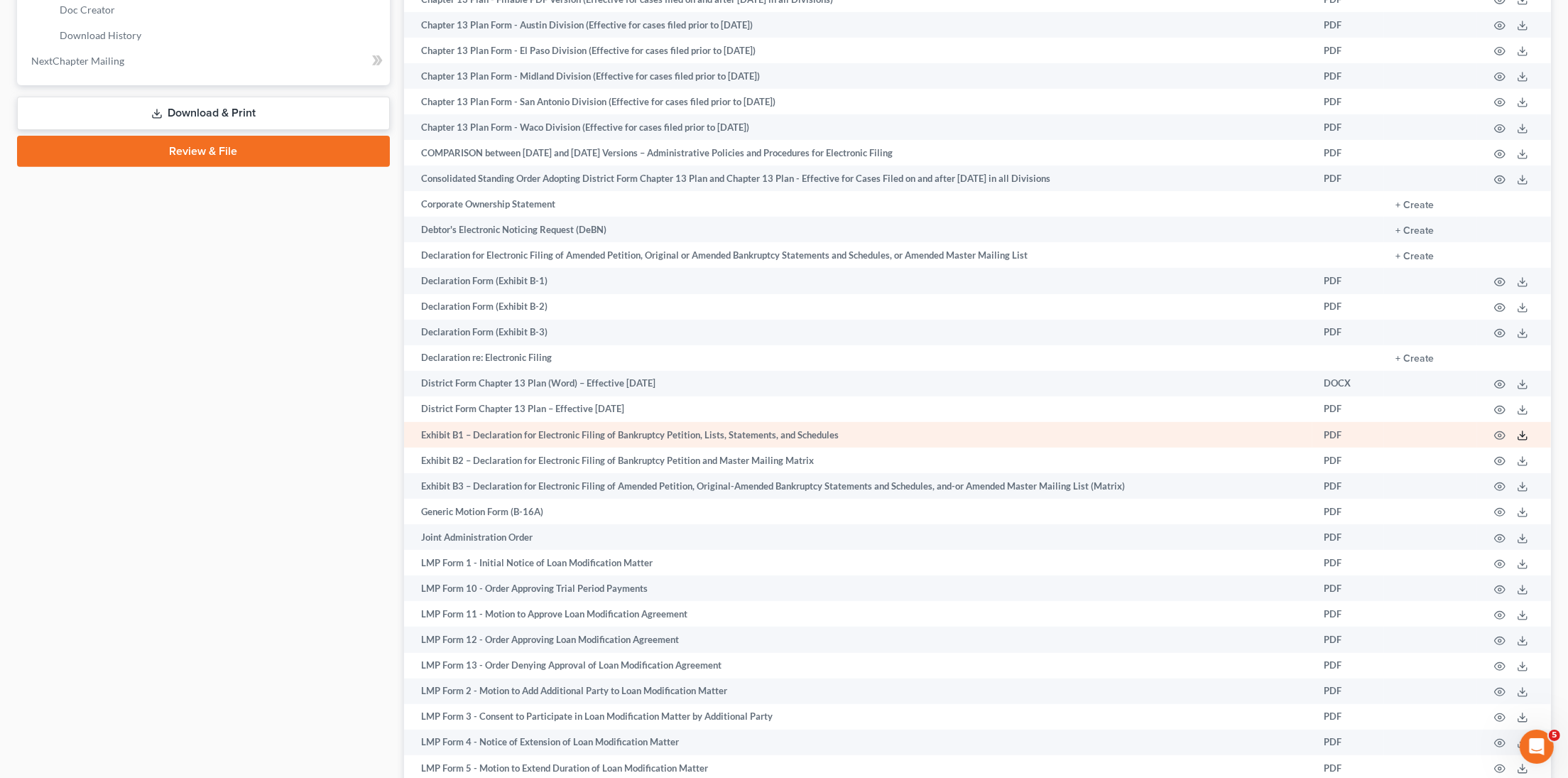
click at [1525, 441] on icon at bounding box center [1522, 435] width 11 height 11
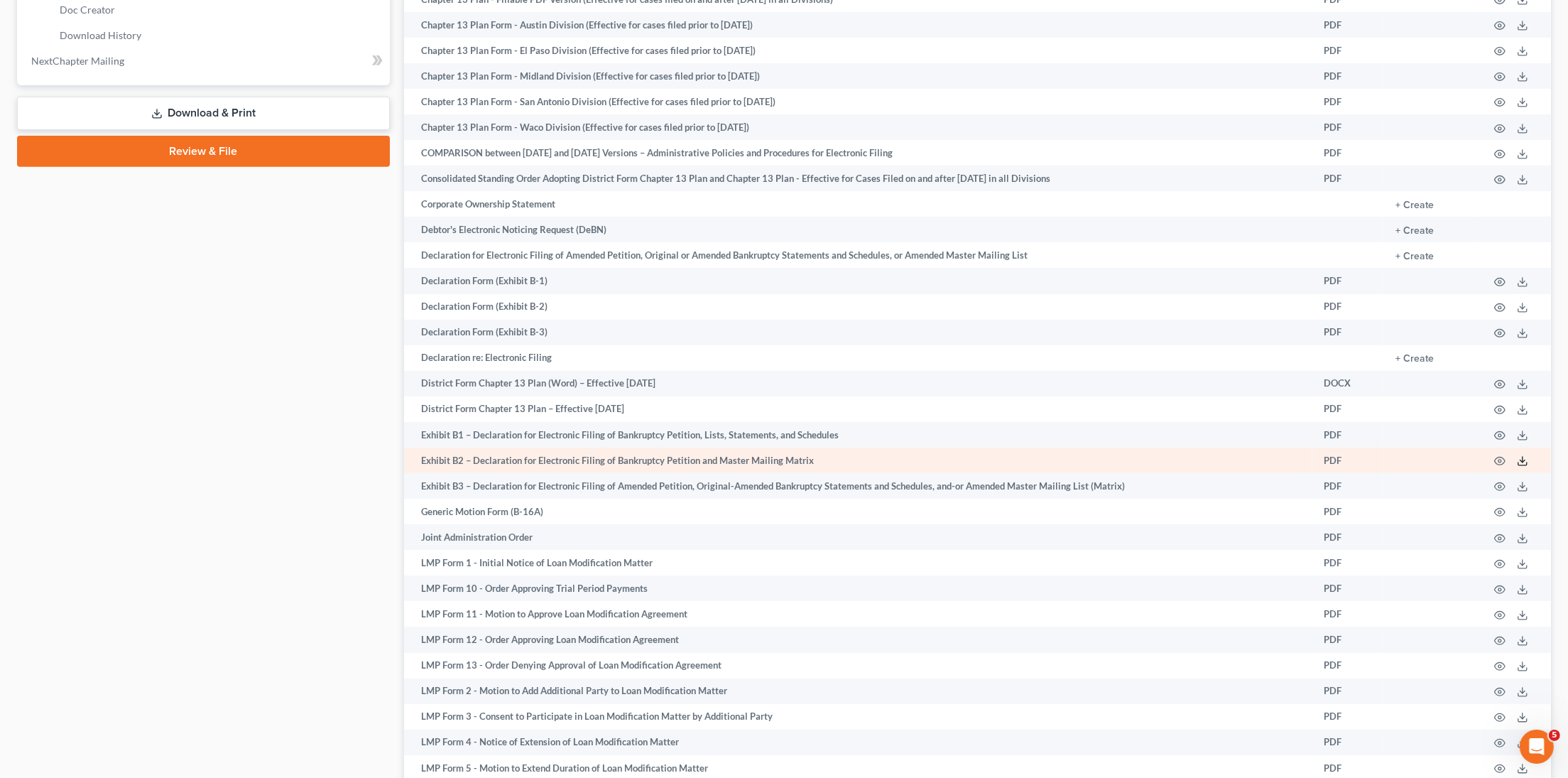
click at [1523, 466] on icon at bounding box center [1522, 461] width 11 height 11
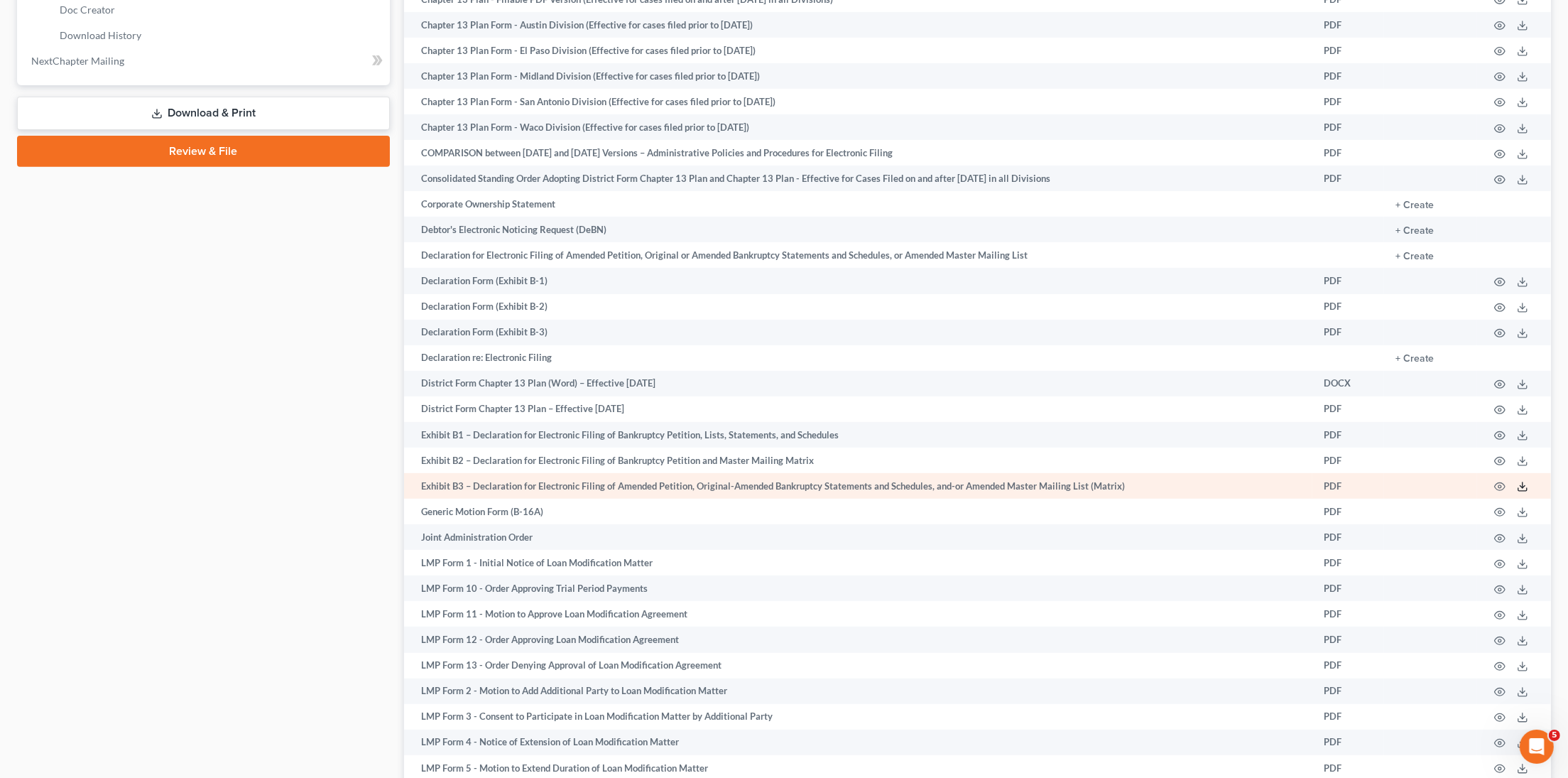
click at [1523, 492] on icon at bounding box center [1522, 486] width 11 height 11
